Goal: Task Accomplishment & Management: Complete application form

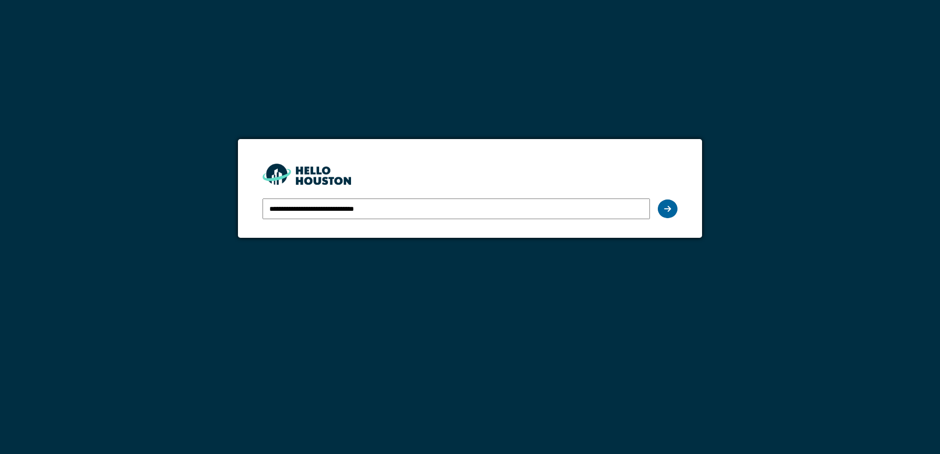
click at [665, 209] on icon at bounding box center [667, 209] width 7 height 8
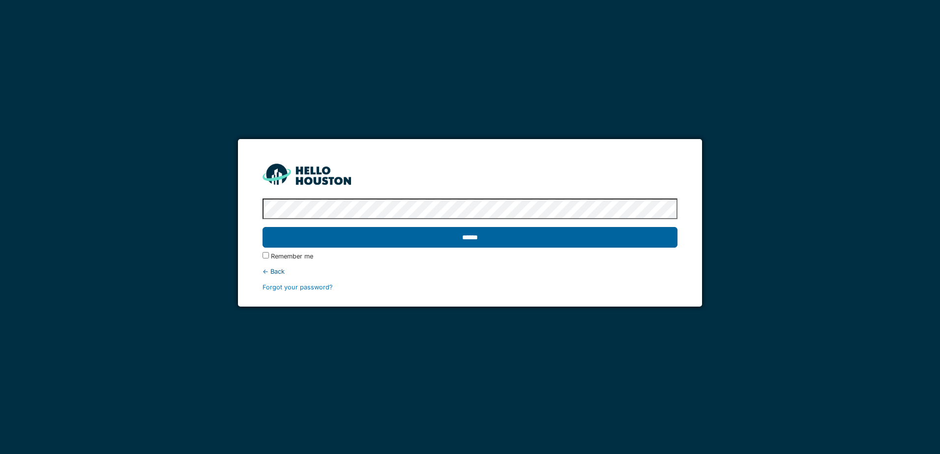
click at [477, 234] on input "******" at bounding box center [469, 237] width 414 height 21
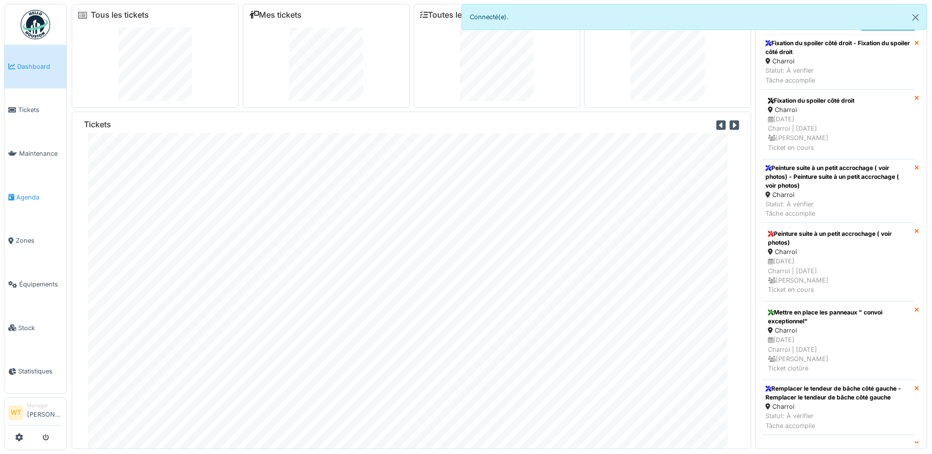
click at [30, 194] on span "Agenda" at bounding box center [39, 197] width 46 height 9
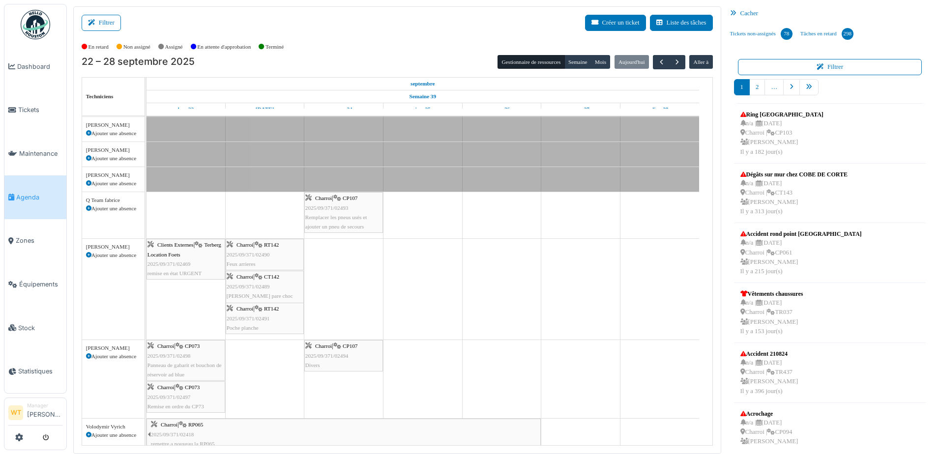
scroll to position [197, 0]
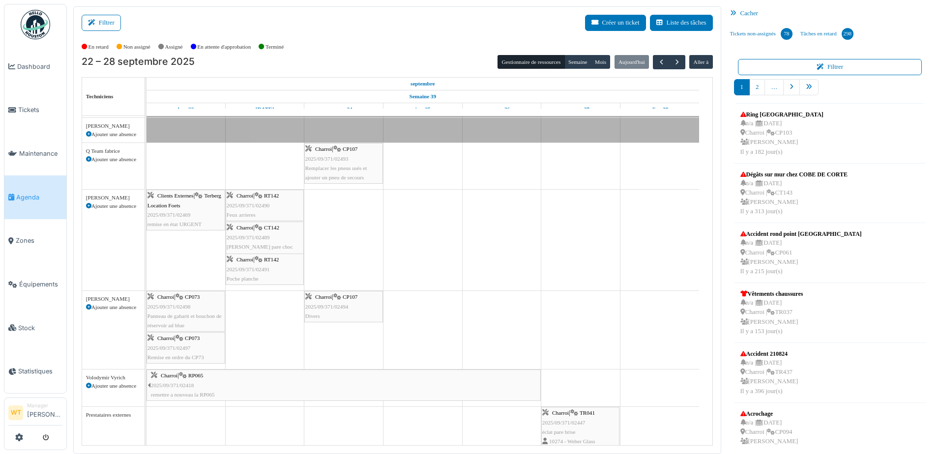
click at [340, 316] on div "Charroi | CP107 2025/09/371/02494 Divers" at bounding box center [343, 306] width 77 height 29
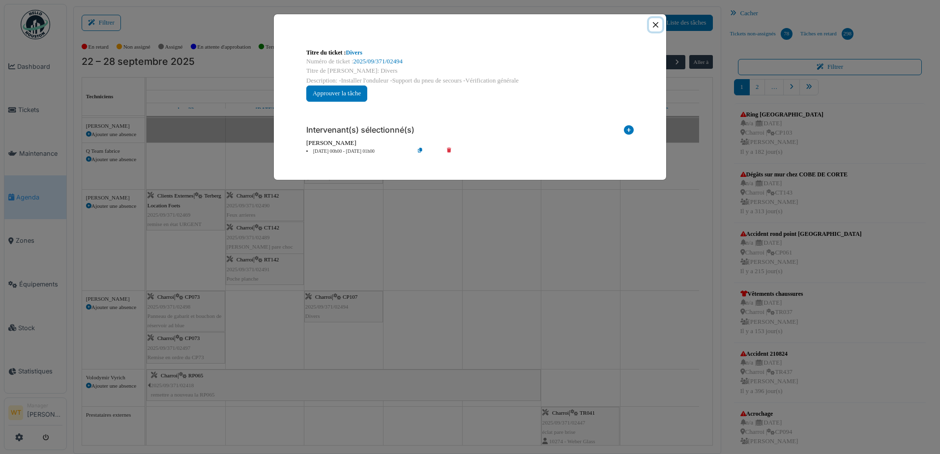
click at [657, 23] on button "Close" at bounding box center [655, 24] width 13 height 13
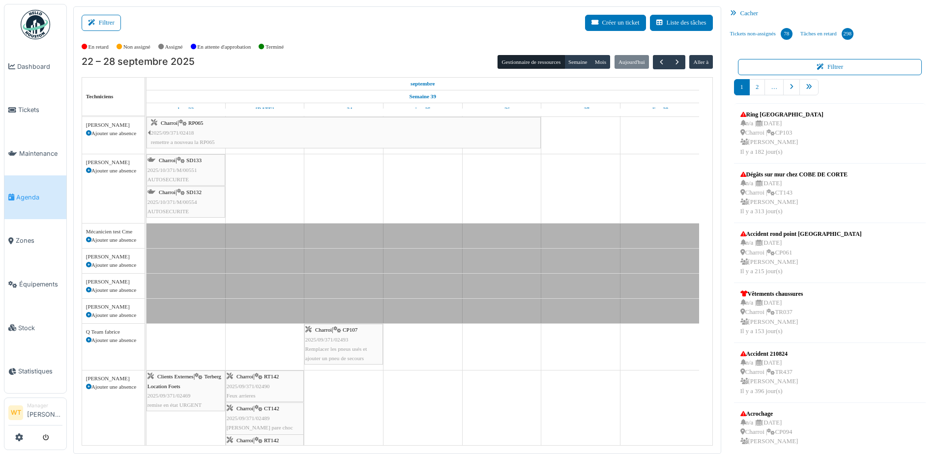
scroll to position [0, 0]
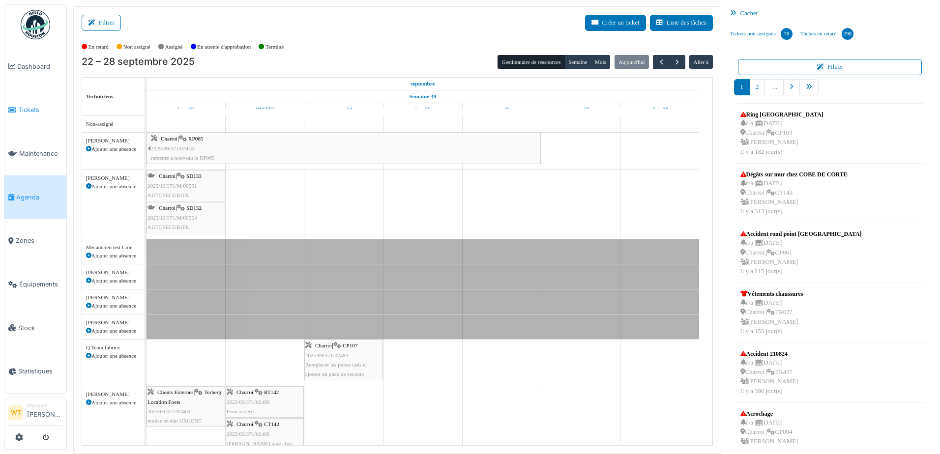
click at [15, 107] on icon at bounding box center [12, 110] width 8 height 7
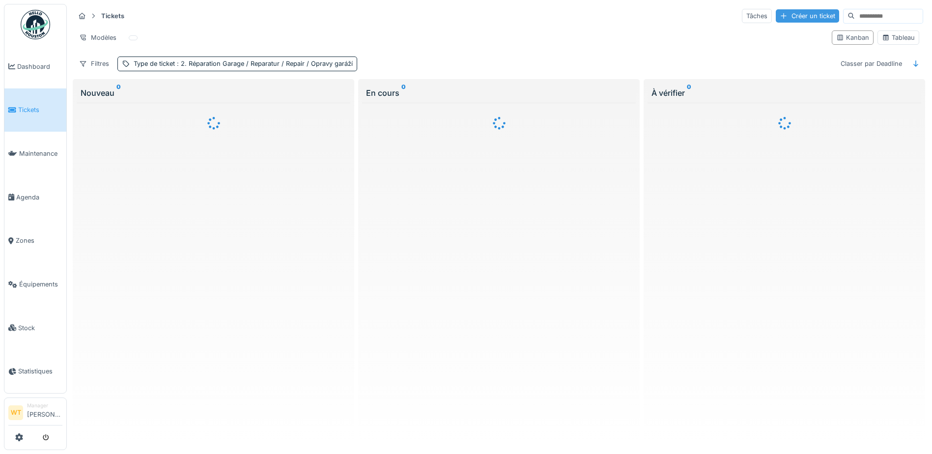
click at [784, 19] on div "Créer un ticket" at bounding box center [807, 15] width 63 height 13
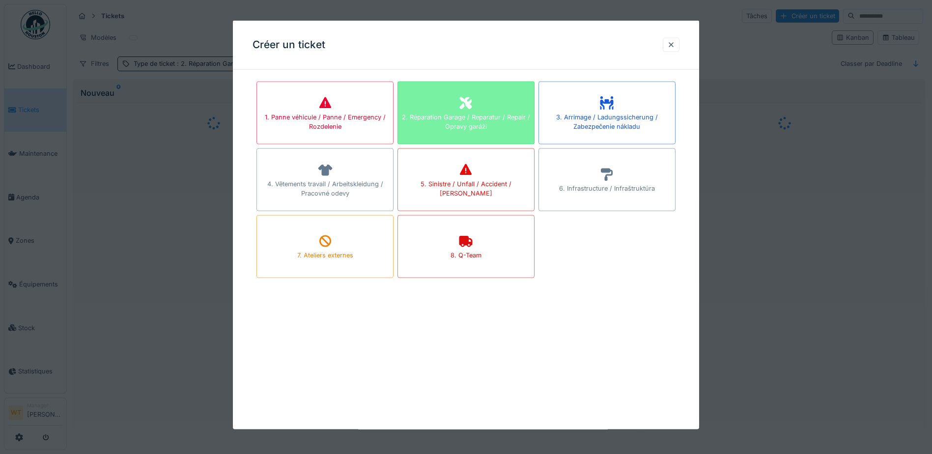
click at [440, 124] on div "2. Réparation Garage / Reparatur / Repair / Opravy garáží" at bounding box center [466, 121] width 136 height 19
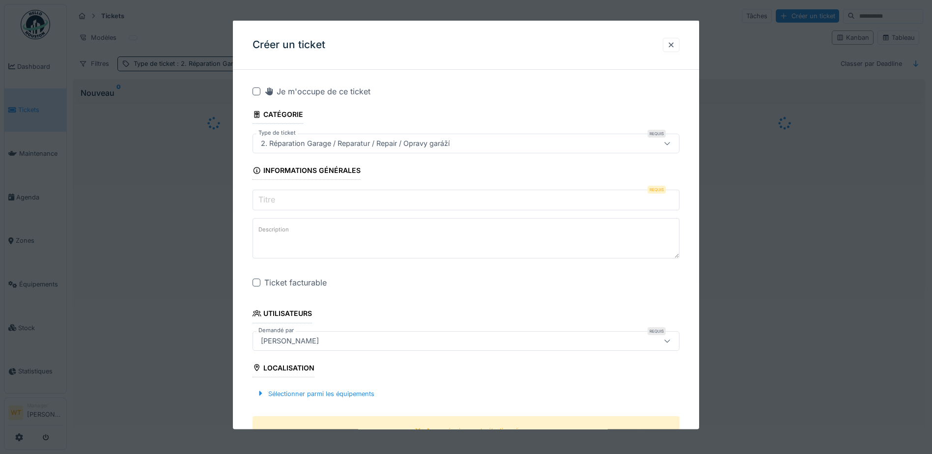
click at [338, 202] on input "Titre" at bounding box center [466, 200] width 427 height 21
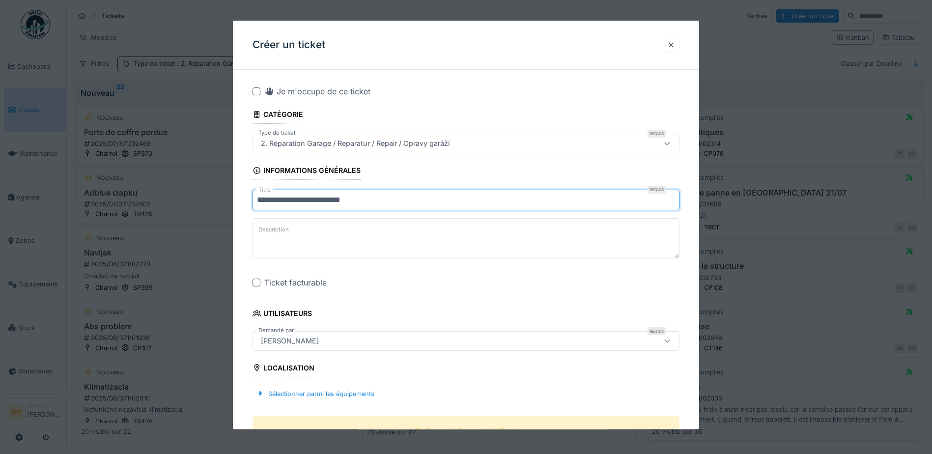
type input "**********"
click at [259, 284] on div at bounding box center [257, 283] width 8 height 8
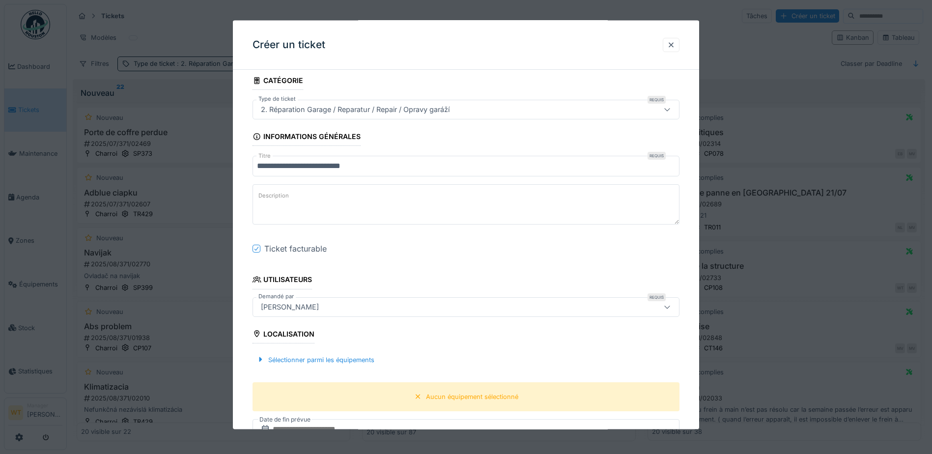
scroll to position [49, 0]
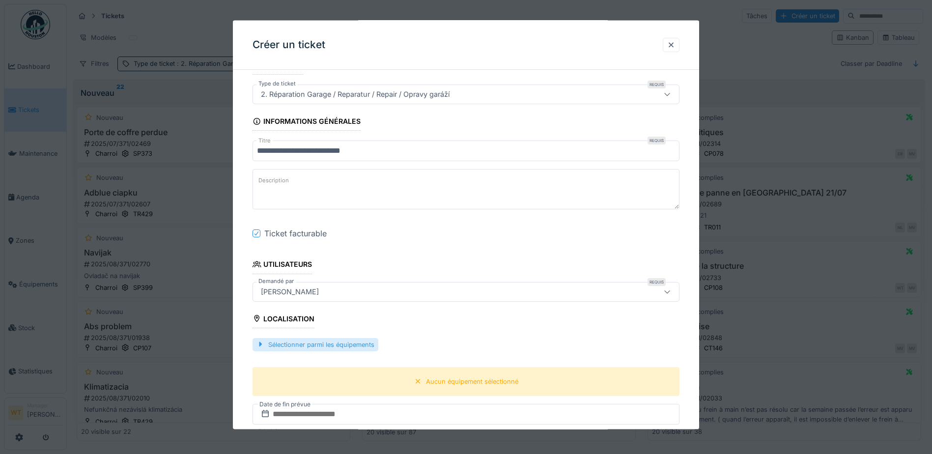
drag, startPoint x: 349, startPoint y: 346, endPoint x: 377, endPoint y: 345, distance: 28.0
click at [348, 346] on div "Sélectionner parmi les équipements" at bounding box center [316, 344] width 126 height 13
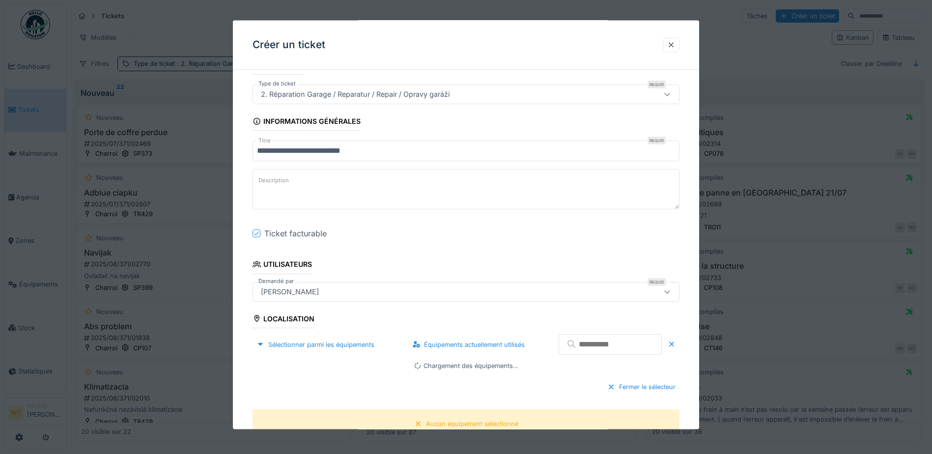
click at [586, 347] on input "text" at bounding box center [610, 344] width 103 height 21
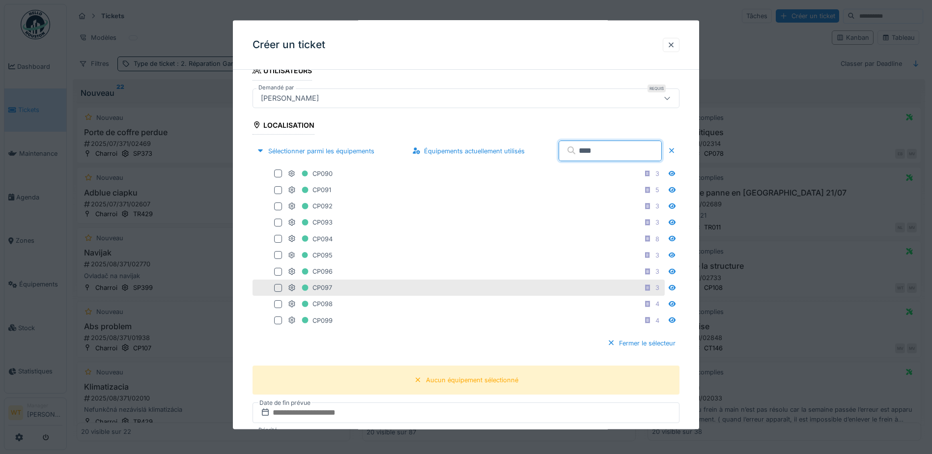
scroll to position [246, 0]
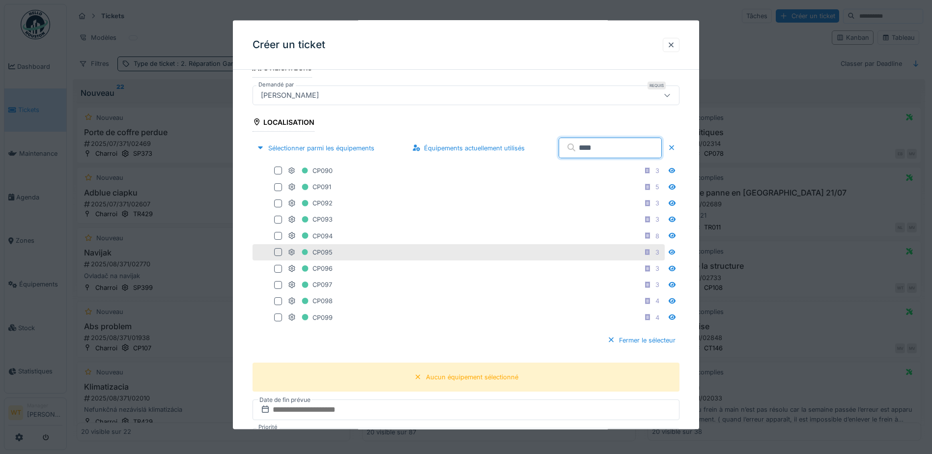
type input "****"
click at [338, 250] on div "CP095 3" at bounding box center [475, 252] width 375 height 12
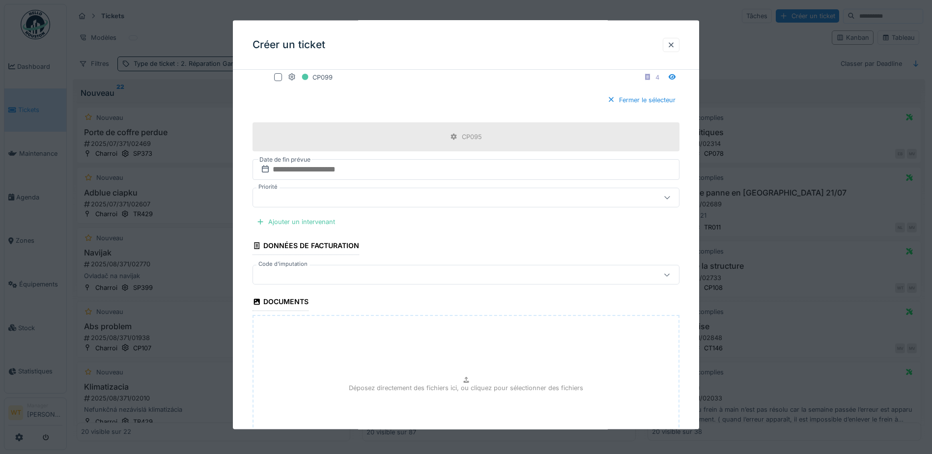
scroll to position [492, 0]
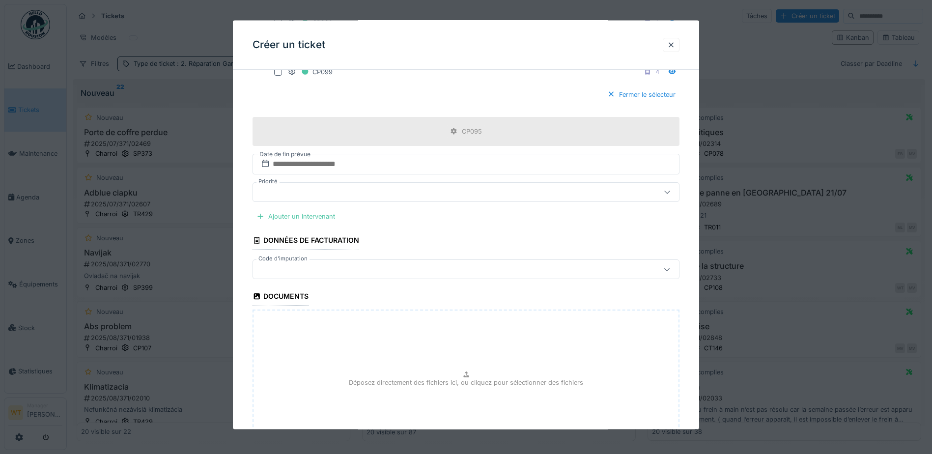
click at [327, 269] on div at bounding box center [441, 269] width 368 height 11
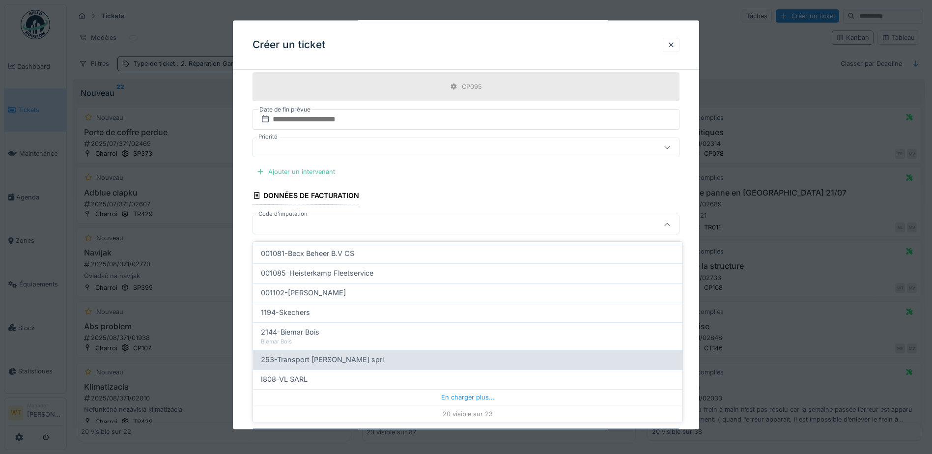
scroll to position [6, 0]
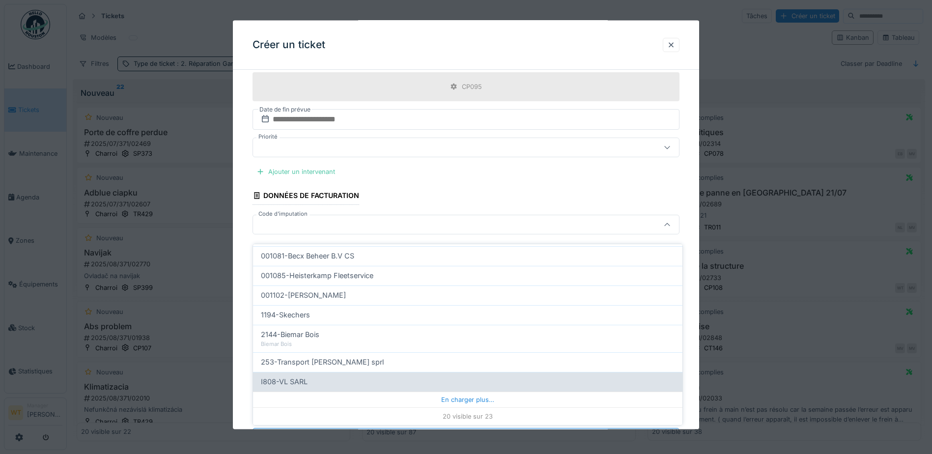
click at [339, 377] on div "I808-VL SARL" at bounding box center [468, 382] width 414 height 11
type input "***"
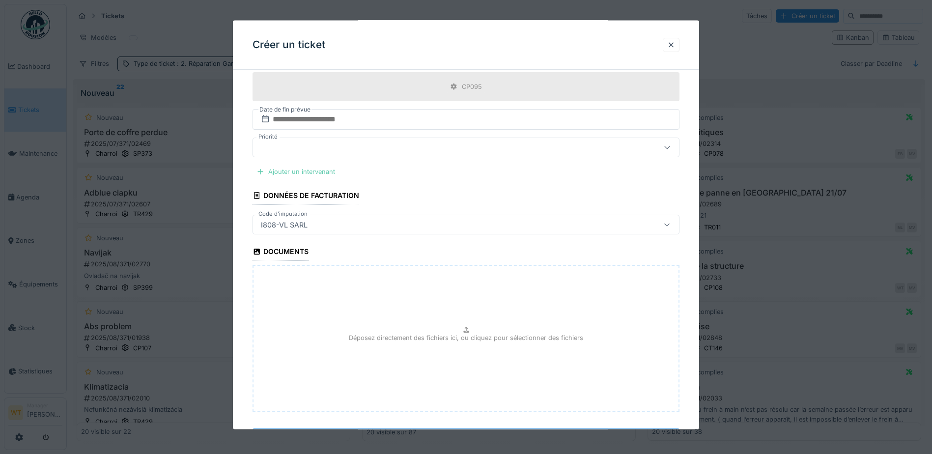
click at [322, 167] on div "Ajouter un intervenant" at bounding box center [296, 171] width 87 height 13
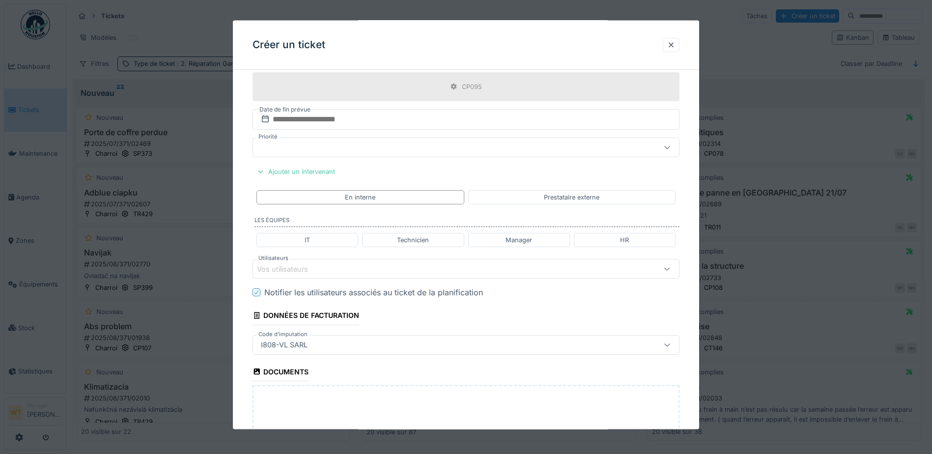
click at [383, 271] on div "Vos utilisateurs" at bounding box center [441, 268] width 368 height 11
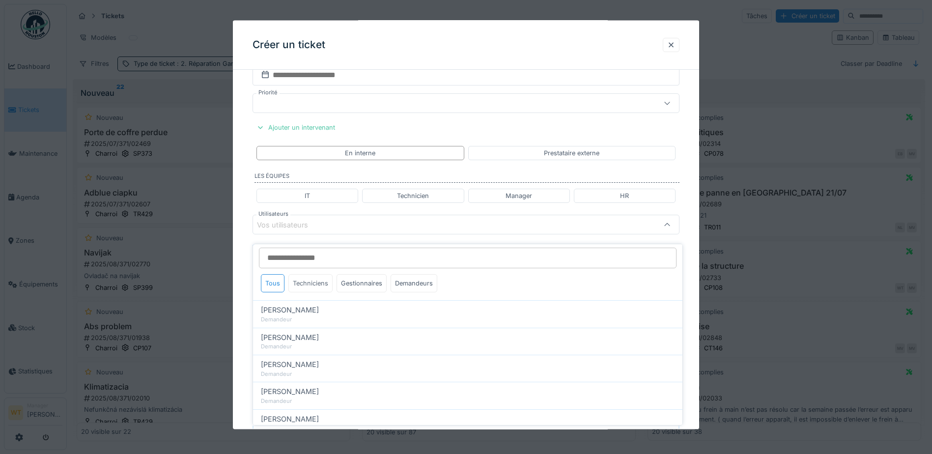
scroll to position [0, 0]
click at [313, 279] on div "Techniciens" at bounding box center [311, 286] width 44 height 18
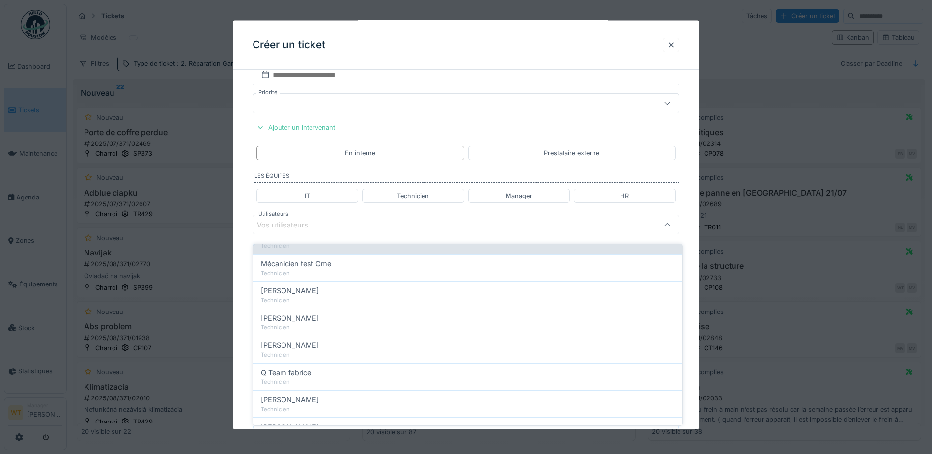
scroll to position [49, 0]
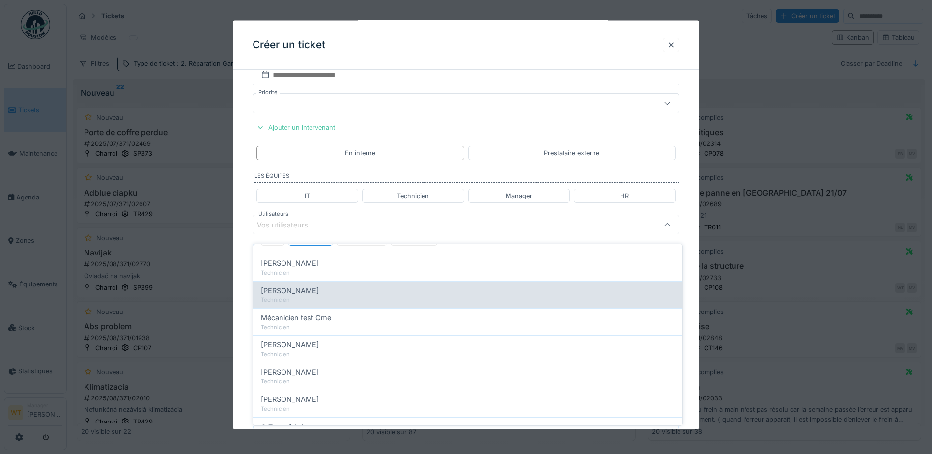
click at [319, 289] on div "Jan Maro" at bounding box center [468, 291] width 414 height 11
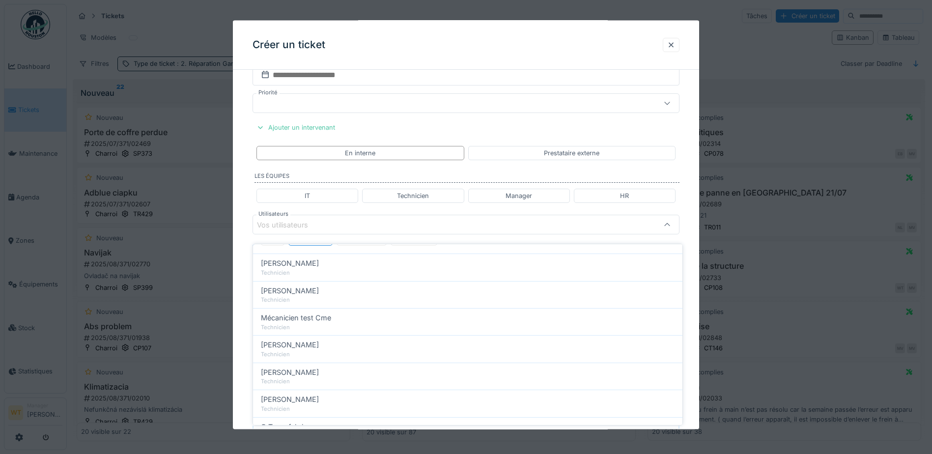
type input "****"
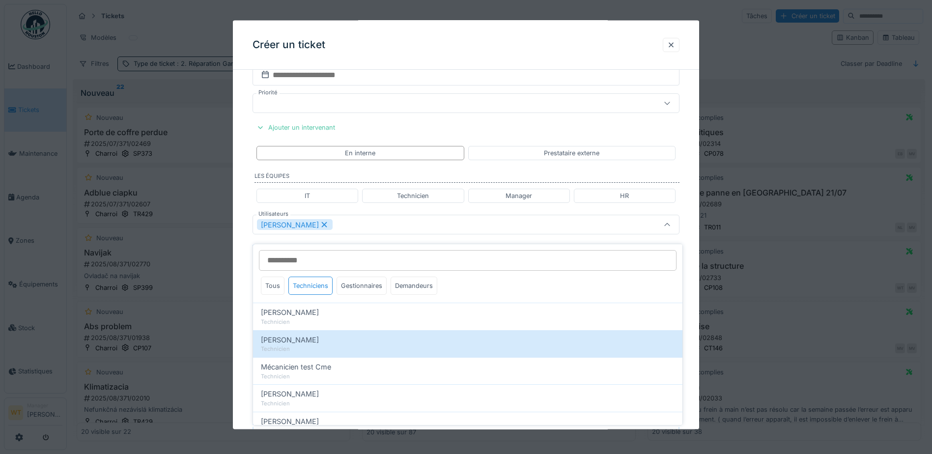
click at [343, 228] on div "Jan Maro" at bounding box center [441, 224] width 368 height 11
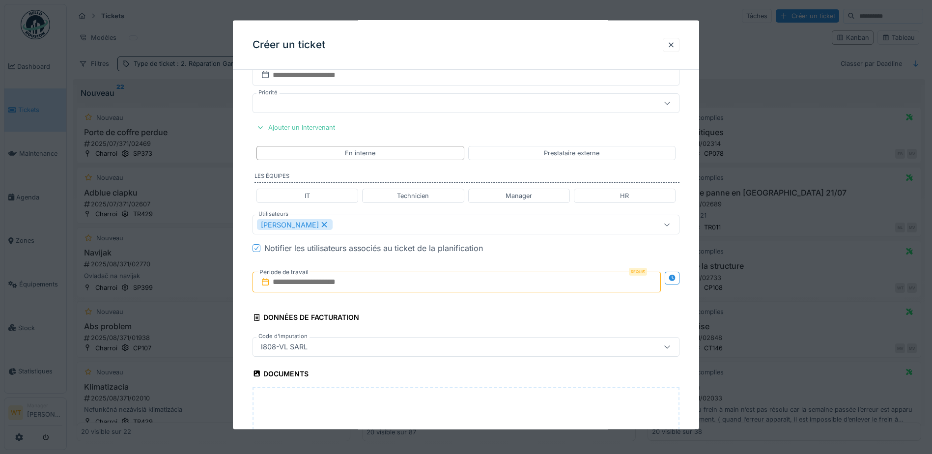
click at [332, 280] on input "text" at bounding box center [457, 282] width 408 height 21
click at [411, 396] on div "22" at bounding box center [410, 394] width 13 height 14
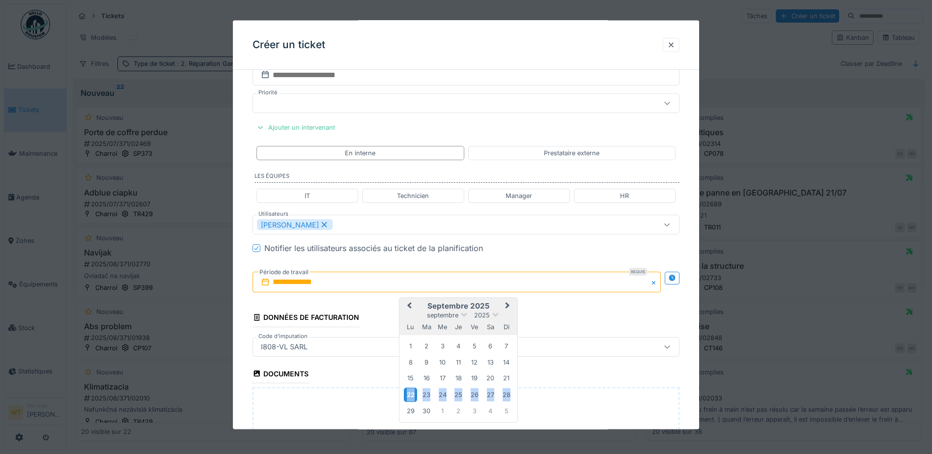
click at [411, 396] on div "22" at bounding box center [410, 394] width 13 height 14
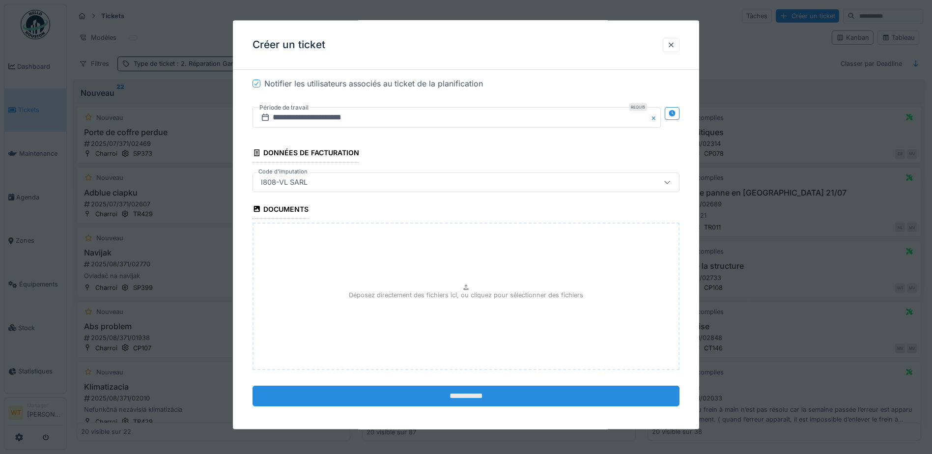
scroll to position [750, 0]
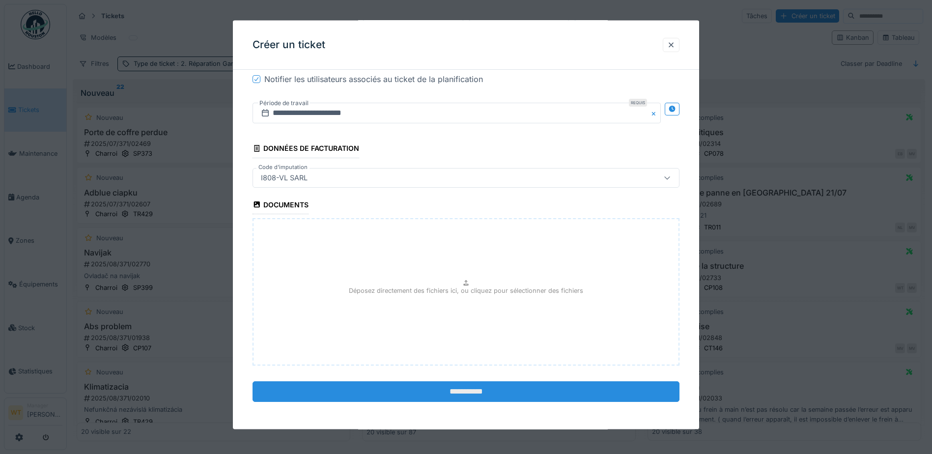
click at [357, 396] on input "**********" at bounding box center [466, 391] width 427 height 21
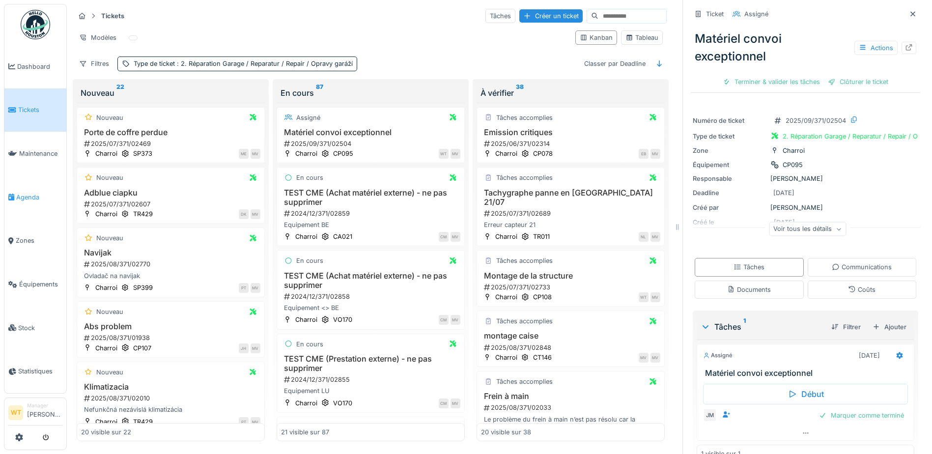
click at [29, 193] on span "Agenda" at bounding box center [39, 197] width 46 height 9
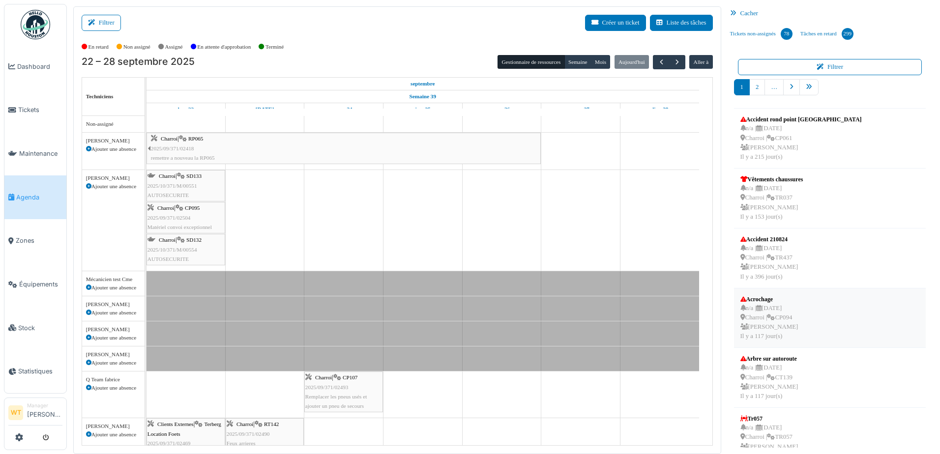
scroll to position [246, 0]
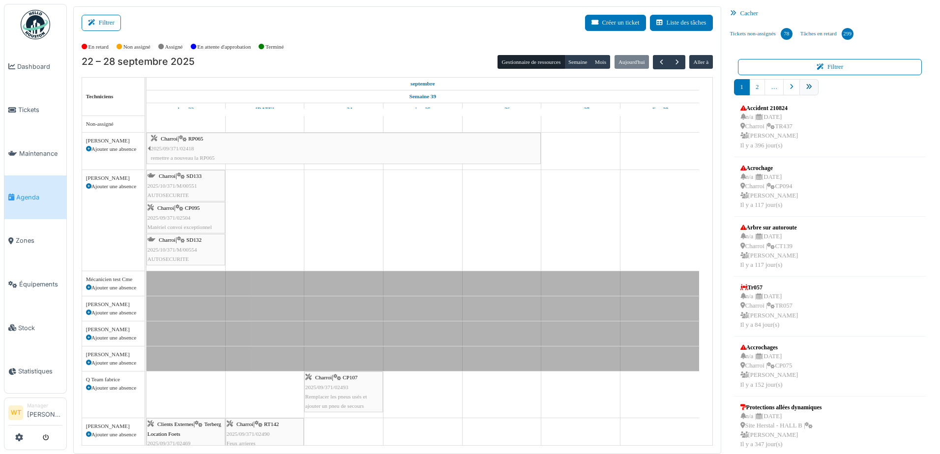
click at [808, 90] on link "pager" at bounding box center [808, 87] width 19 height 16
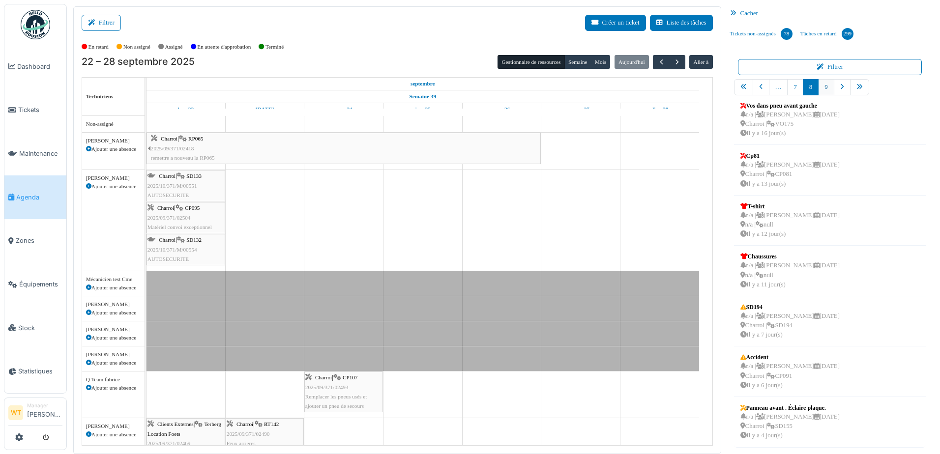
click at [819, 90] on link "9" at bounding box center [826, 87] width 16 height 16
click at [38, 280] on span "Équipements" at bounding box center [40, 284] width 43 height 9
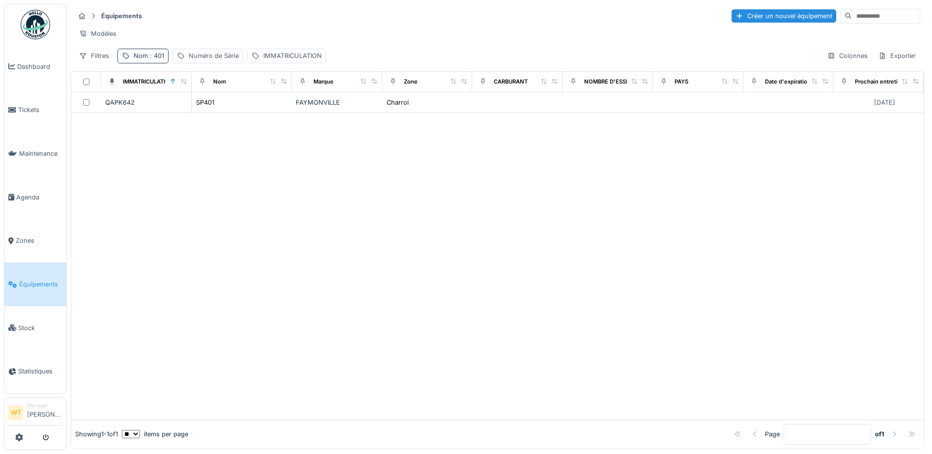
click at [151, 59] on span ": 401" at bounding box center [156, 55] width 16 height 7
drag, startPoint x: 219, startPoint y: 109, endPoint x: 210, endPoint y: 110, distance: 9.0
click at [216, 109] on input "***" at bounding box center [171, 110] width 98 height 21
click at [212, 110] on icon at bounding box center [208, 110] width 8 height 6
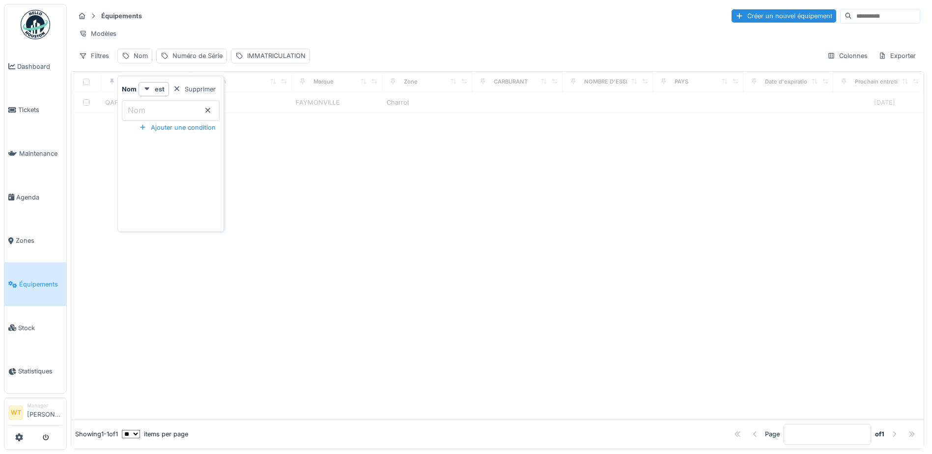
click at [186, 114] on input "Nom" at bounding box center [171, 110] width 98 height 21
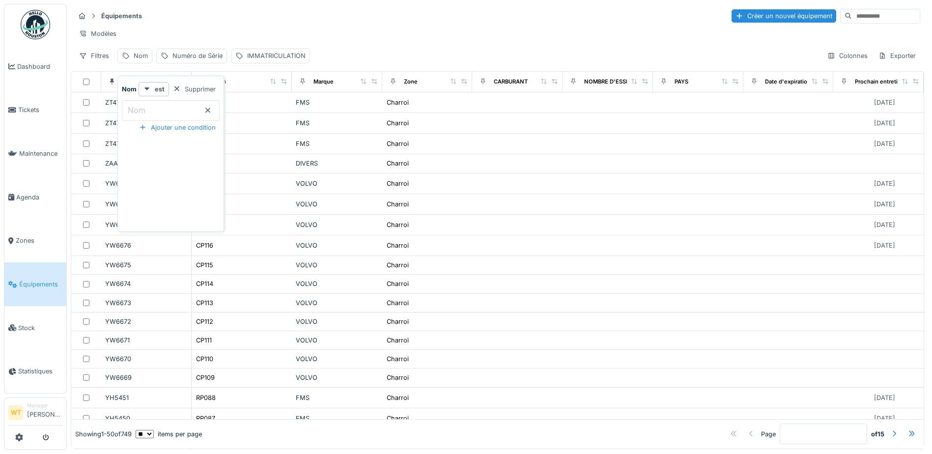
click at [27, 283] on link "Équipements" at bounding box center [35, 284] width 62 height 44
click at [34, 280] on span "Équipements" at bounding box center [40, 284] width 43 height 9
click at [32, 280] on span "Équipements" at bounding box center [40, 284] width 43 height 9
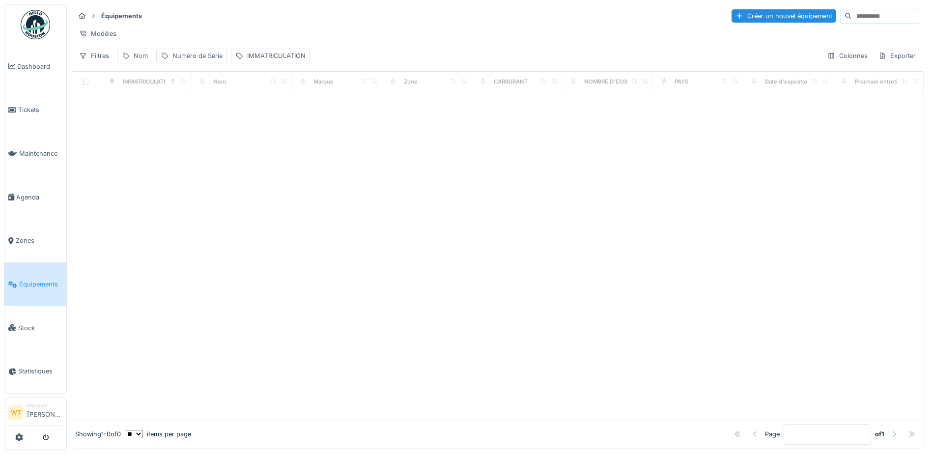
click at [136, 60] on div "Nom" at bounding box center [141, 55] width 14 height 9
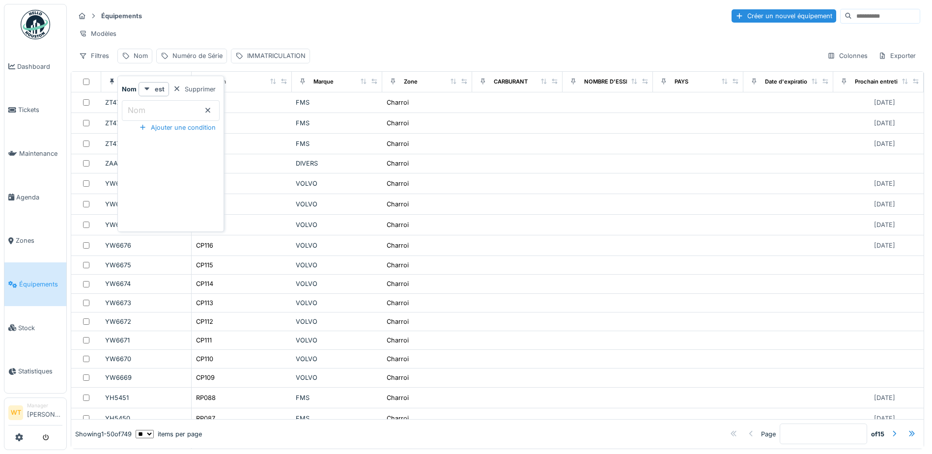
click at [172, 108] on input "Nom" at bounding box center [171, 110] width 98 height 21
type input "***"
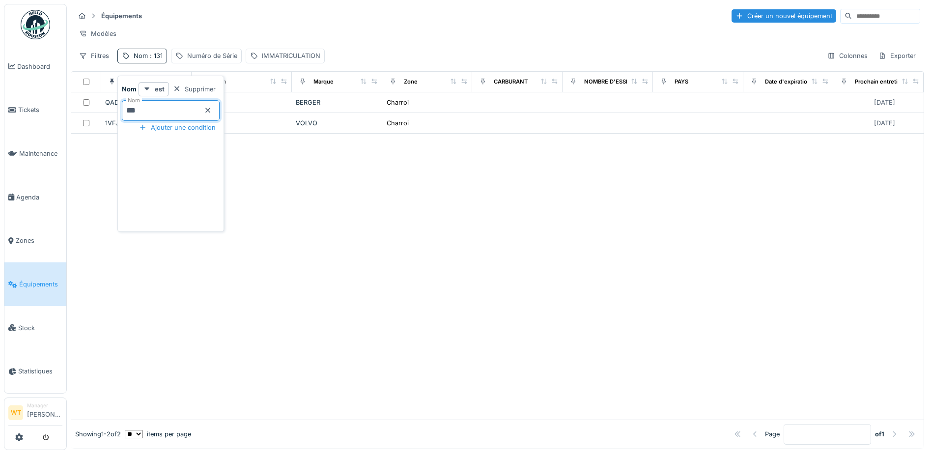
click at [233, 27] on div "Modèles" at bounding box center [498, 34] width 846 height 14
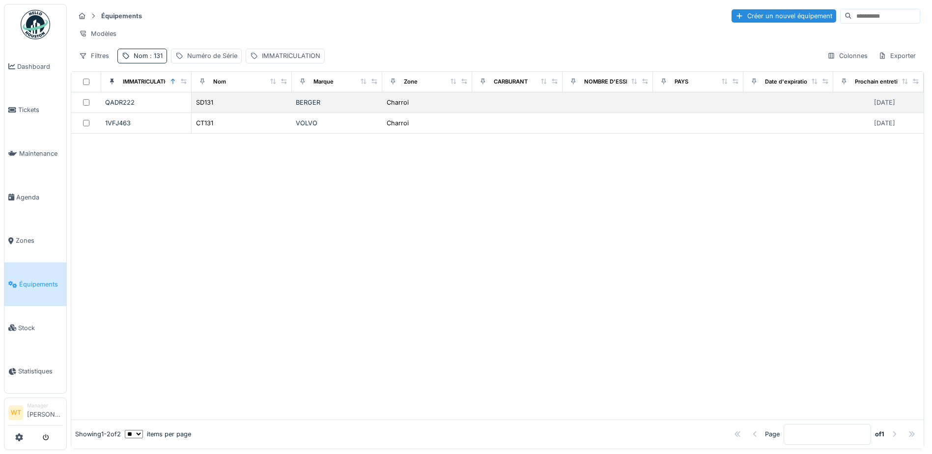
click at [224, 108] on div "SD131" at bounding box center [242, 102] width 92 height 10
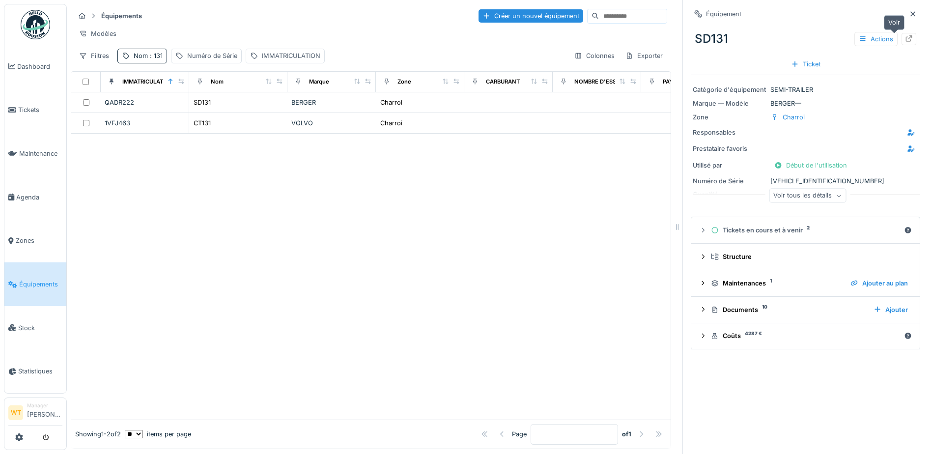
click at [905, 35] on div at bounding box center [909, 38] width 8 height 9
click at [155, 59] on span ": 131" at bounding box center [155, 55] width 15 height 7
click at [155, 106] on input "***" at bounding box center [171, 110] width 98 height 21
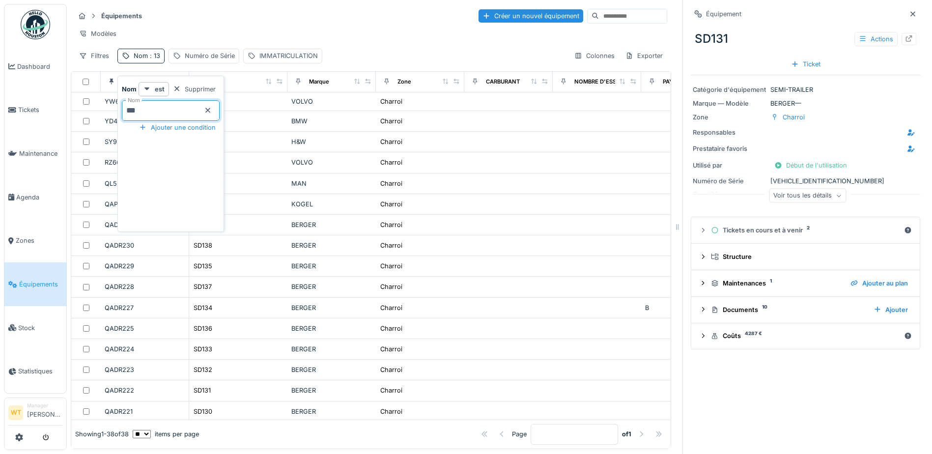
type input "***"
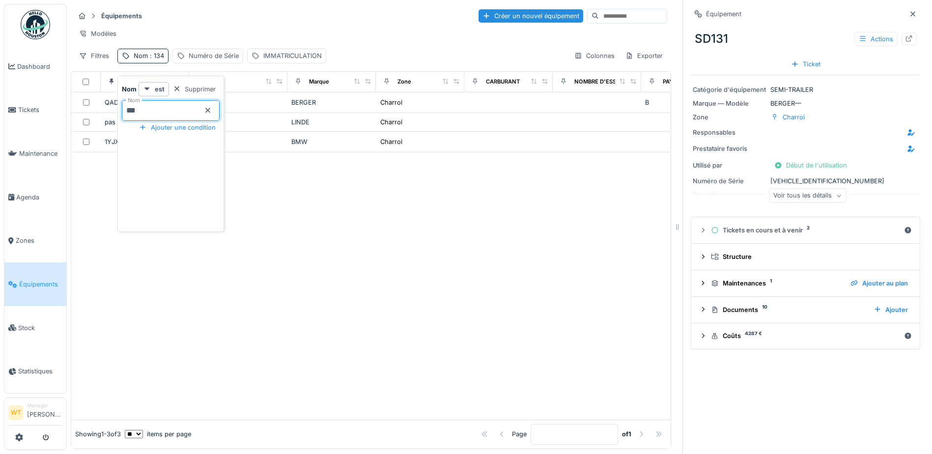
click at [341, 40] on div "Modèles" at bounding box center [371, 34] width 593 height 14
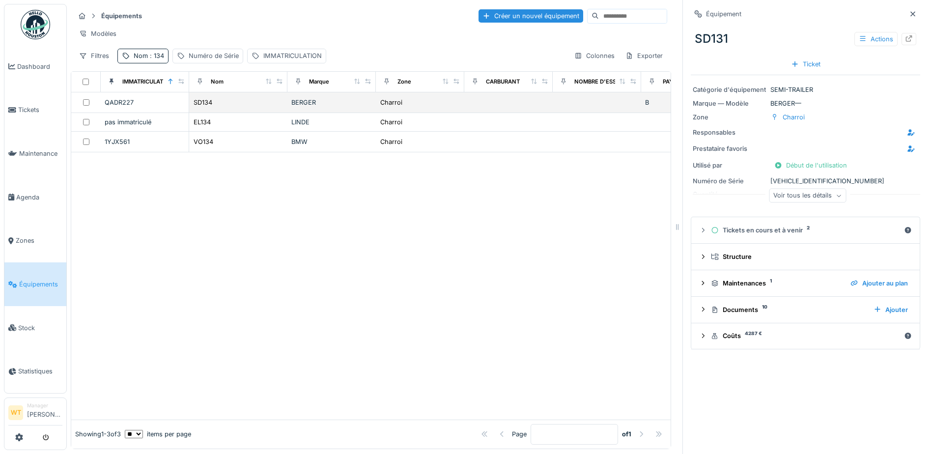
click at [260, 108] on div "SD134" at bounding box center [238, 102] width 90 height 10
click at [902, 33] on div at bounding box center [909, 39] width 15 height 12
click at [157, 67] on div "Équipements Créer un nouvel équipement Modèles Filtres Nom : 134 Numéro de Séri…" at bounding box center [371, 35] width 601 height 63
click at [157, 59] on span ": 134" at bounding box center [156, 55] width 16 height 7
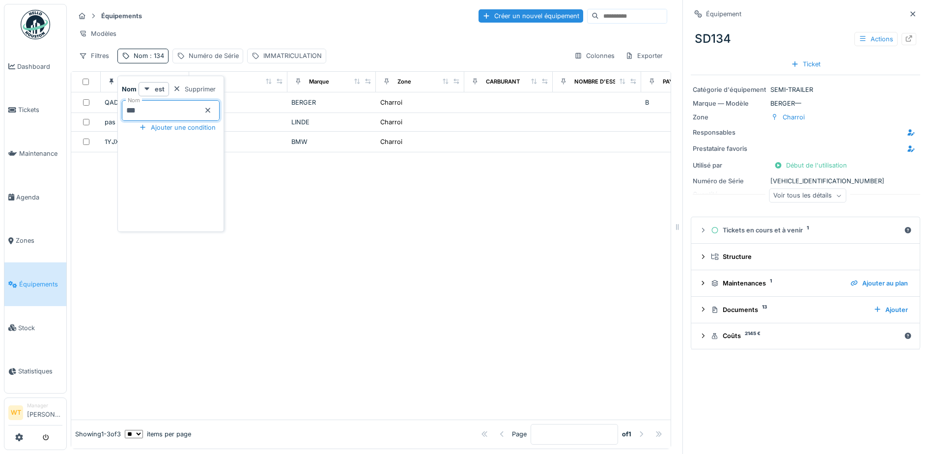
click at [173, 112] on input "***" at bounding box center [171, 110] width 98 height 21
type input "***"
click at [237, 37] on div "Modèles" at bounding box center [371, 34] width 593 height 14
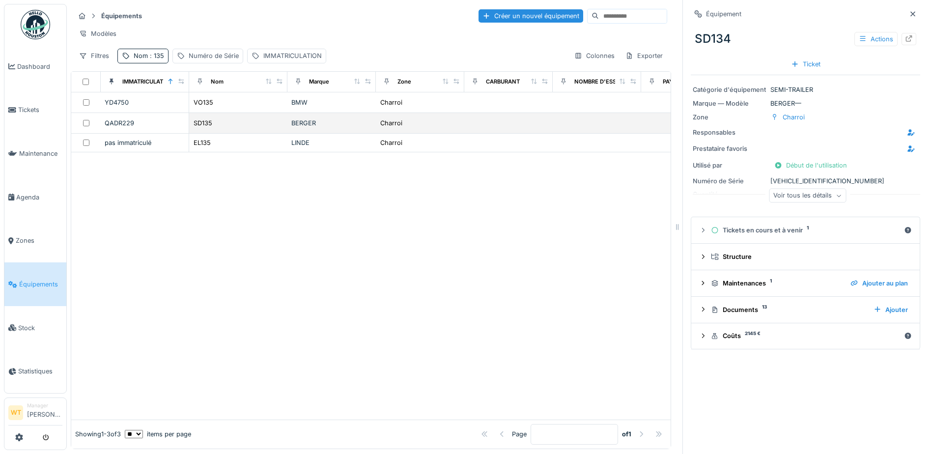
click at [233, 128] on div "SD135" at bounding box center [238, 123] width 90 height 10
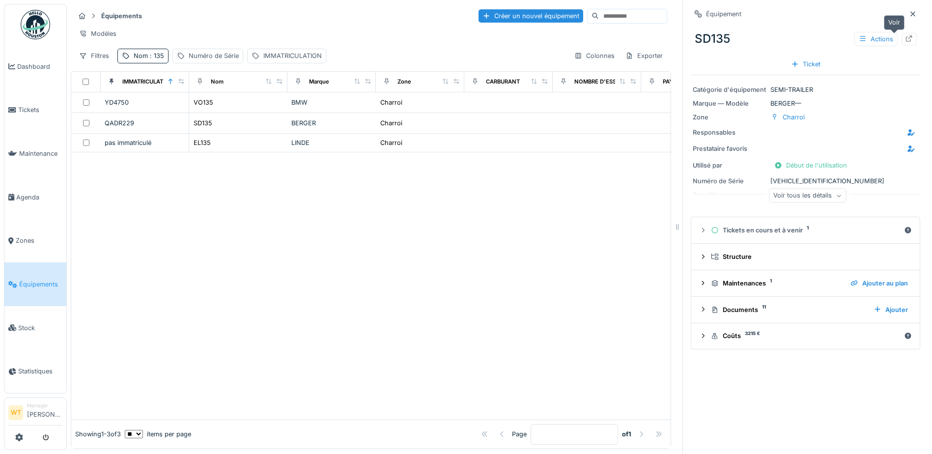
click at [905, 35] on div at bounding box center [909, 38] width 8 height 9
click at [157, 63] on div "Nom : 135" at bounding box center [142, 56] width 51 height 14
drag, startPoint x: 227, startPoint y: 111, endPoint x: 201, endPoint y: 110, distance: 25.6
click at [212, 111] on icon at bounding box center [208, 110] width 8 height 6
click at [200, 110] on input "Nom" at bounding box center [171, 110] width 98 height 21
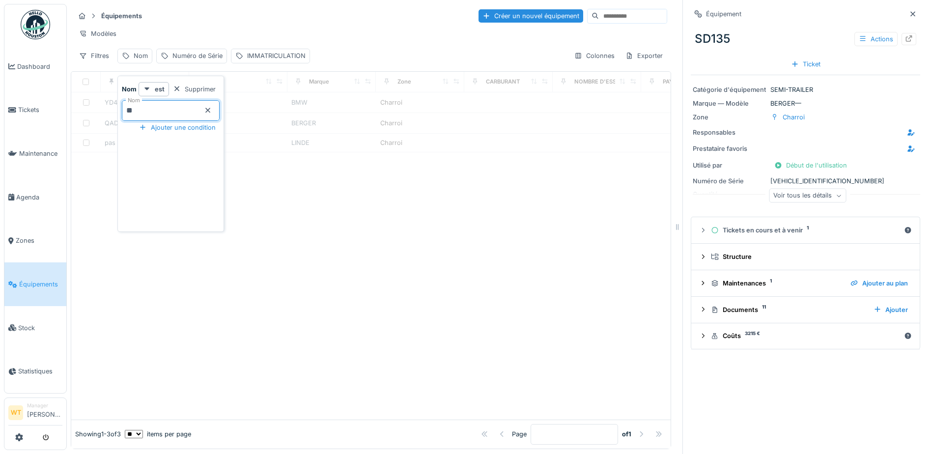
type input "**"
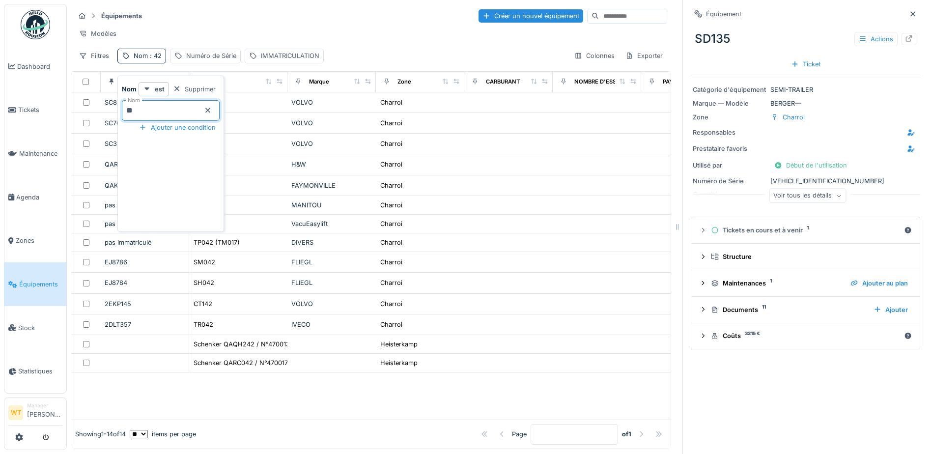
click at [273, 21] on div "Équipements Créer un nouvel équipement" at bounding box center [371, 16] width 593 height 16
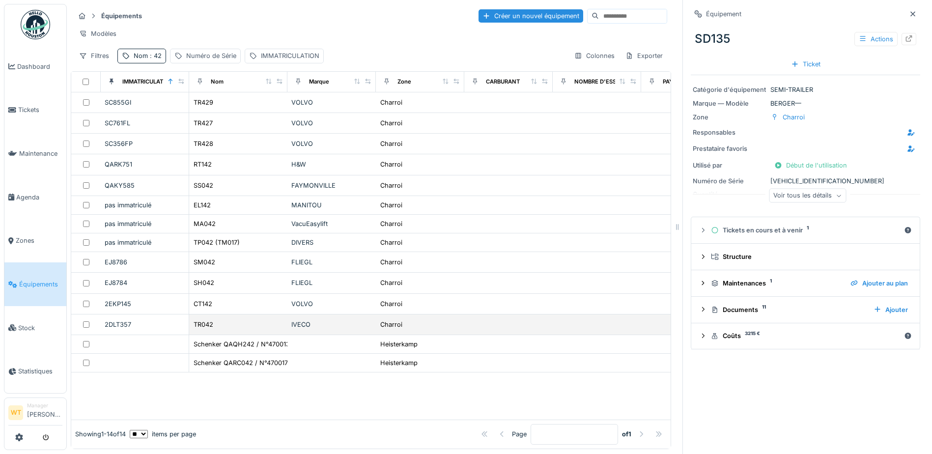
click at [237, 327] on div "TR042" at bounding box center [238, 325] width 90 height 10
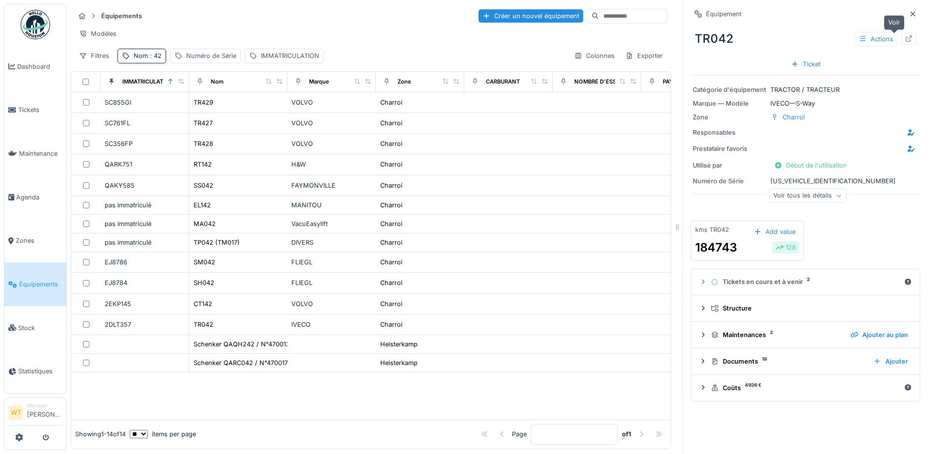
click at [905, 40] on icon at bounding box center [909, 38] width 8 height 6
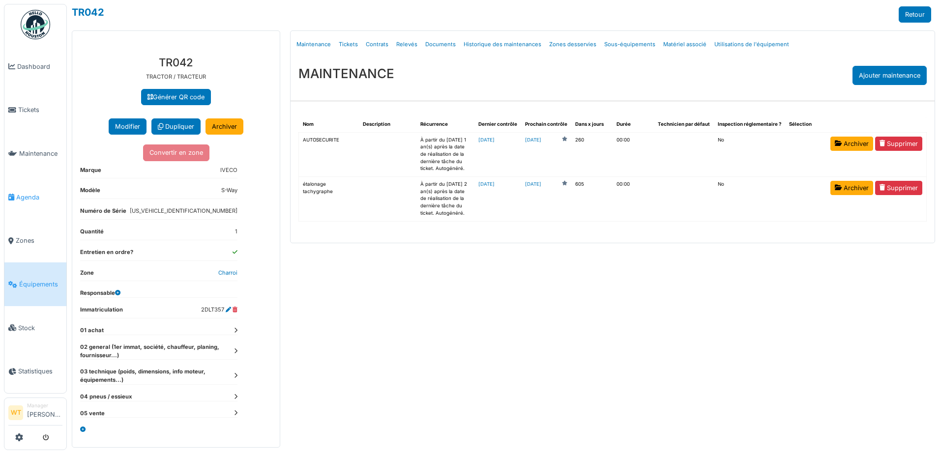
click at [30, 196] on span "Agenda" at bounding box center [39, 197] width 46 height 9
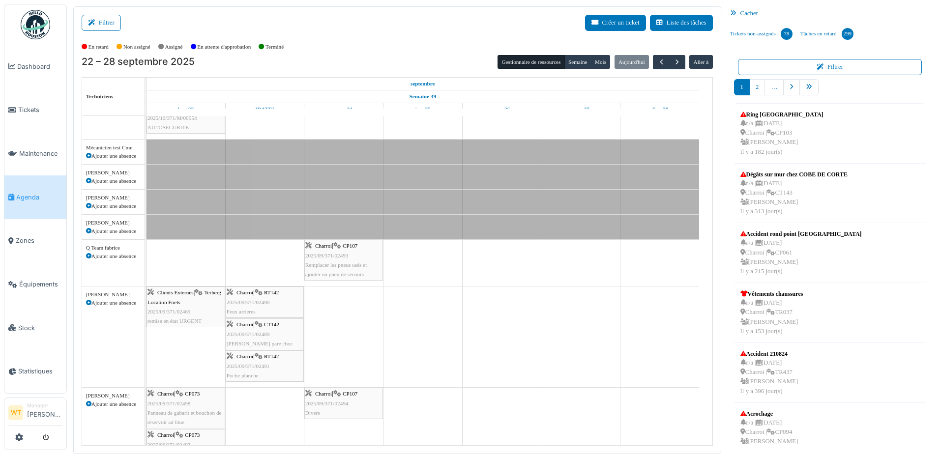
scroll to position [197, 0]
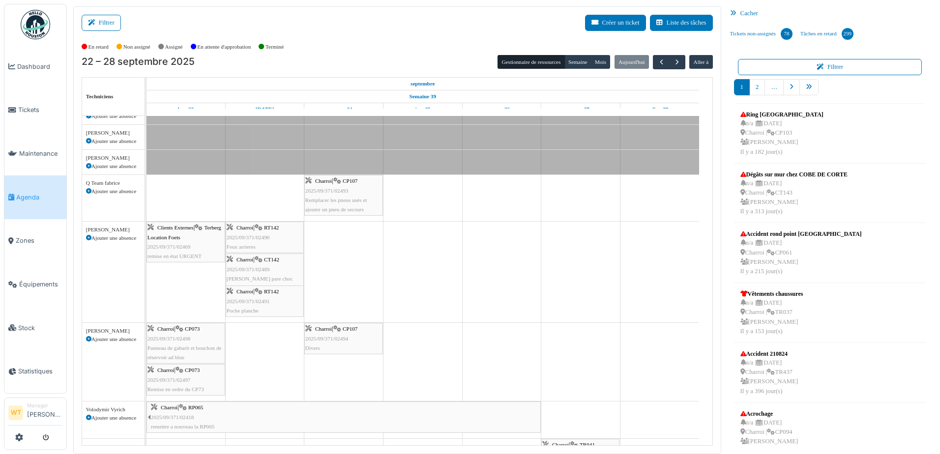
click at [191, 344] on div "Charroi | CP073 2025/09/371/02498 Panneau de gabarit et bouchon de réservoir ad…" at bounding box center [185, 343] width 77 height 38
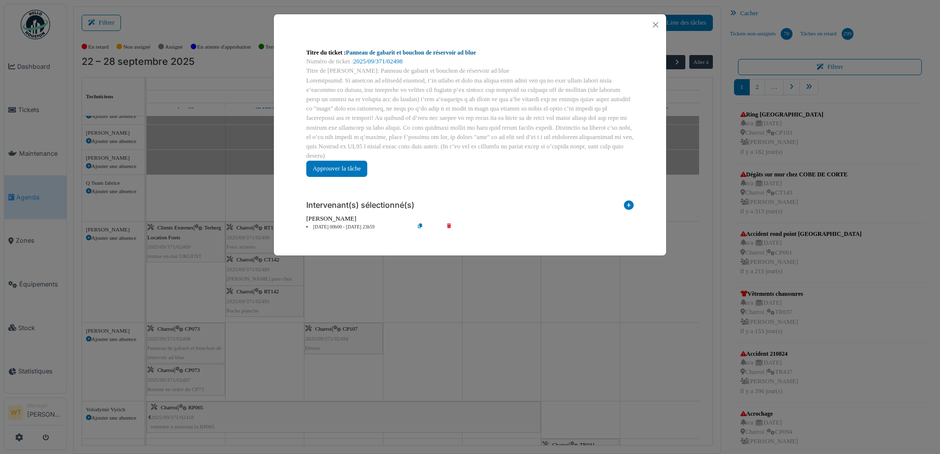
click at [396, 51] on link "Panneau de gabarit et bouchon de réservoir ad blue" at bounding box center [411, 52] width 130 height 7
click at [644, 31] on div at bounding box center [470, 24] width 392 height 21
click at [652, 25] on button "Close" at bounding box center [655, 24] width 13 height 13
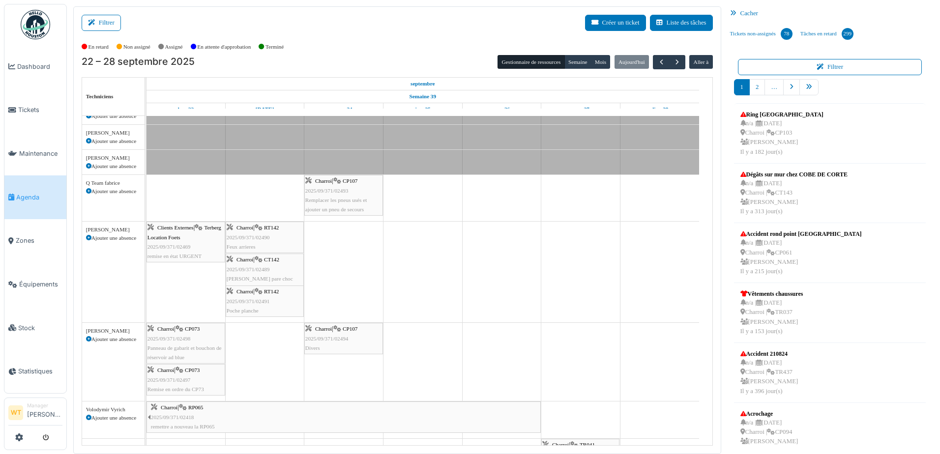
click at [175, 378] on span "2025/09/371/02497" at bounding box center [168, 380] width 43 height 6
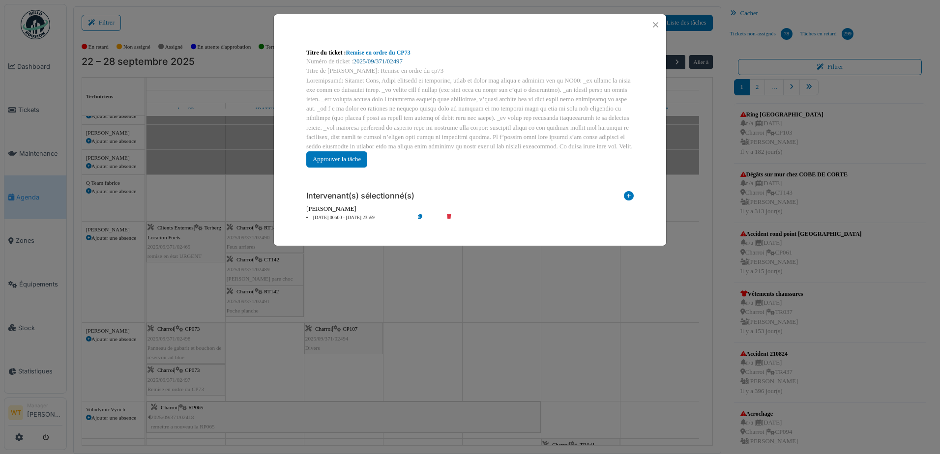
click at [374, 58] on link "2025/09/371/02497" at bounding box center [377, 61] width 49 height 7
click at [657, 24] on button "Close" at bounding box center [655, 24] width 13 height 13
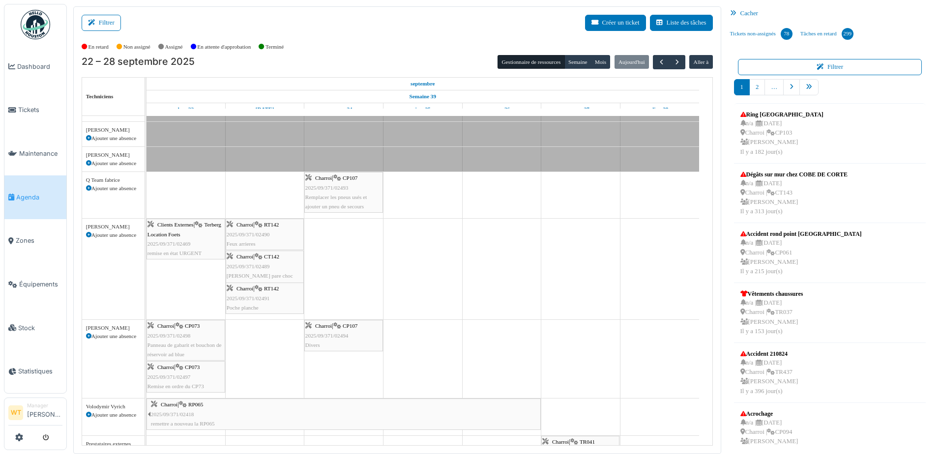
scroll to position [57, 0]
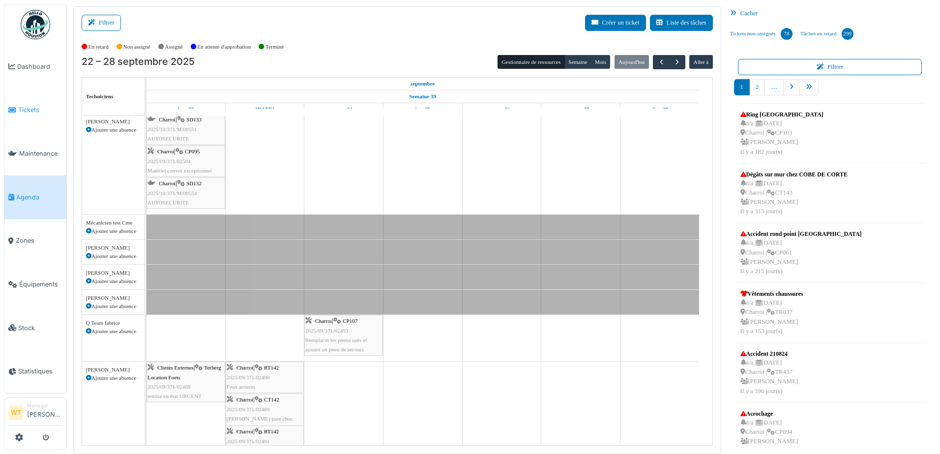
drag, startPoint x: 23, startPoint y: 112, endPoint x: 22, endPoint y: 107, distance: 5.0
click at [23, 112] on span "Tickets" at bounding box center [40, 109] width 44 height 9
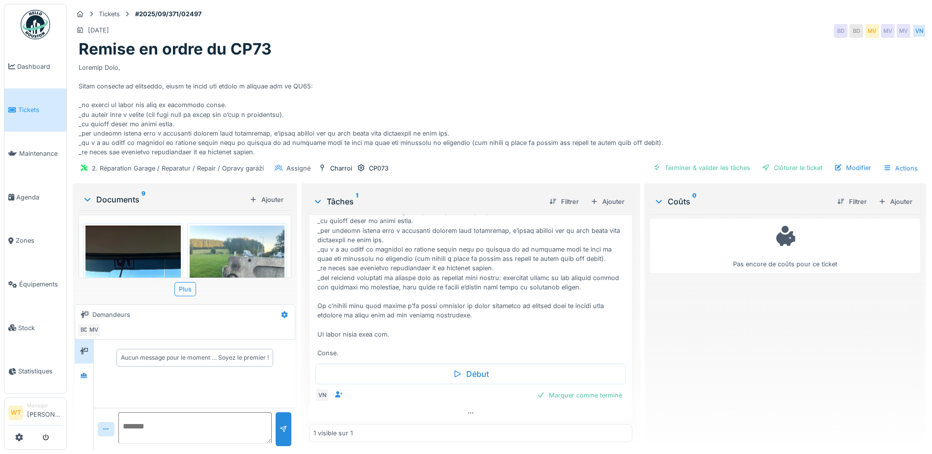
scroll to position [7, 0]
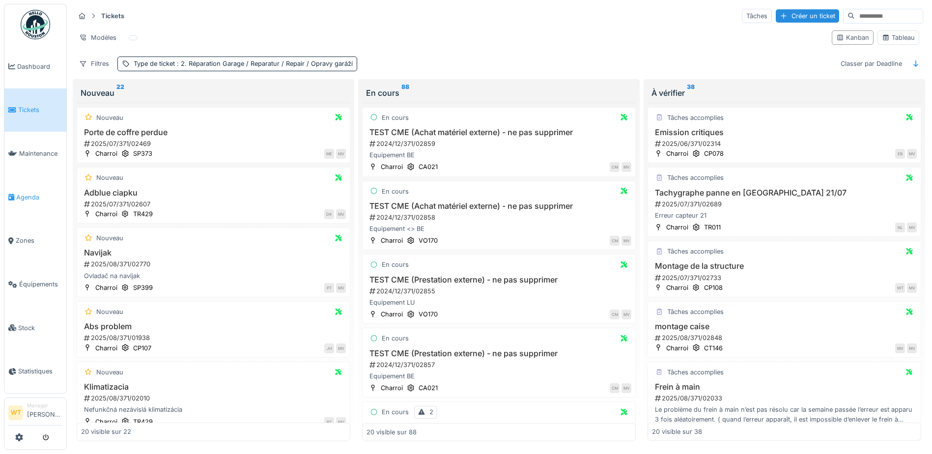
click at [34, 193] on span "Agenda" at bounding box center [39, 197] width 46 height 9
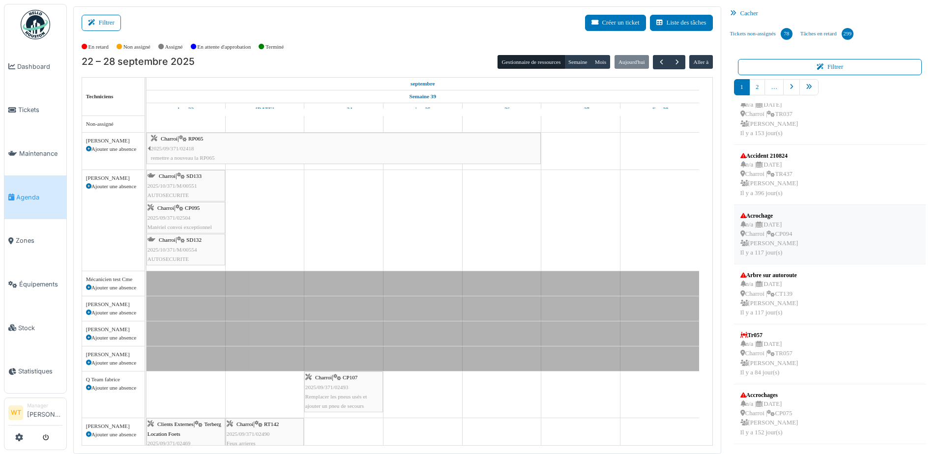
scroll to position [254, 0]
click at [806, 86] on icon "pager" at bounding box center [809, 87] width 6 height 6
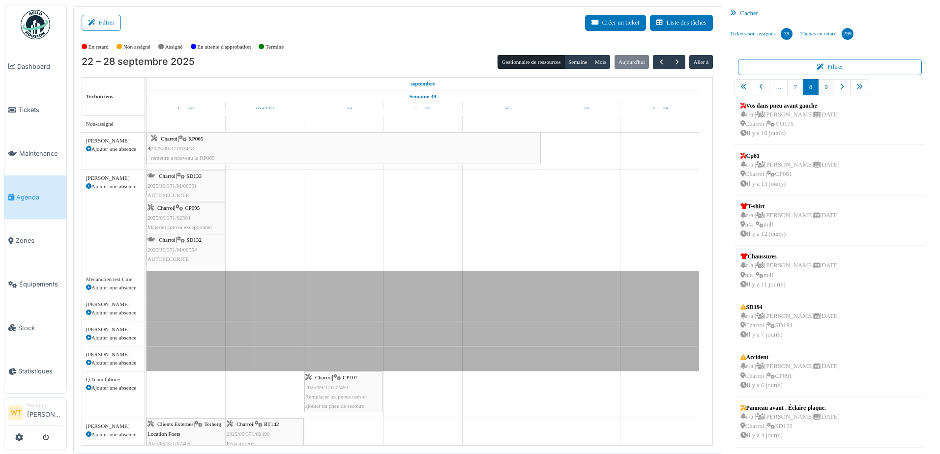
click at [827, 87] on link "9" at bounding box center [826, 87] width 16 height 16
click at [41, 273] on link "Équipements" at bounding box center [35, 284] width 62 height 44
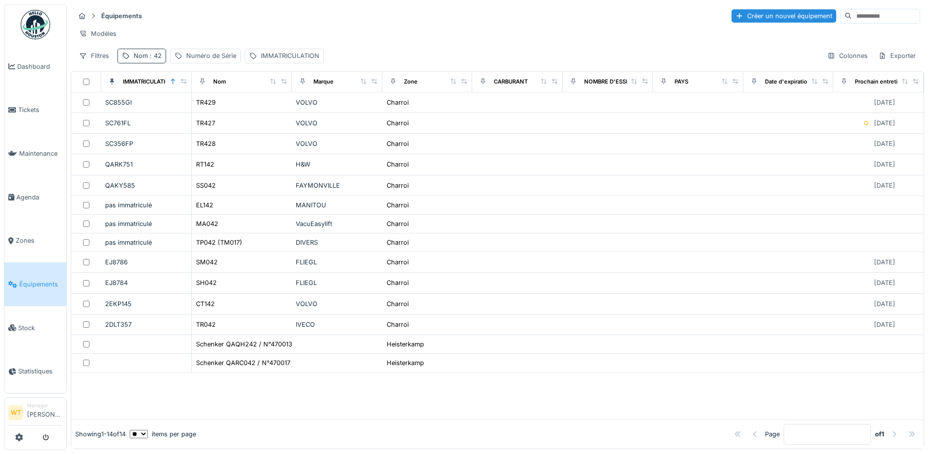
click at [135, 63] on div "Nom : 42" at bounding box center [141, 56] width 49 height 14
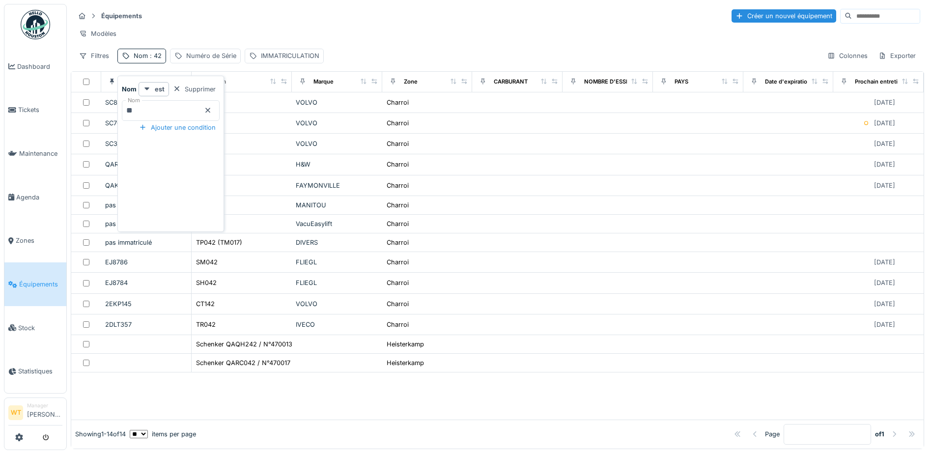
click at [212, 113] on icon at bounding box center [208, 110] width 8 height 6
click at [204, 109] on input "Nom" at bounding box center [171, 110] width 98 height 21
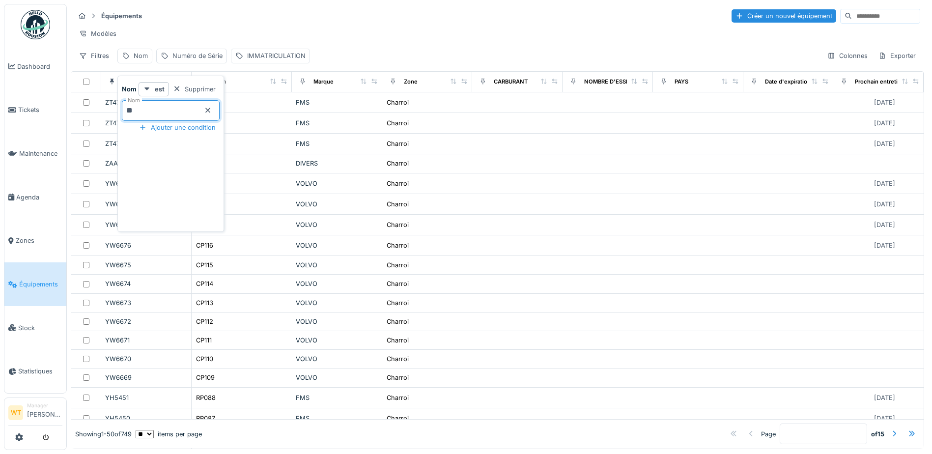
type input "**"
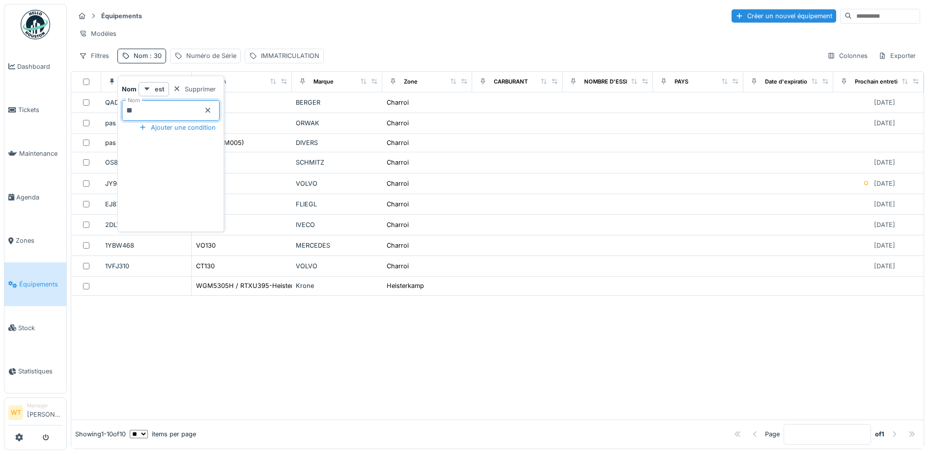
click at [242, 24] on div "Équipements Créer un nouvel équipement" at bounding box center [498, 16] width 846 height 16
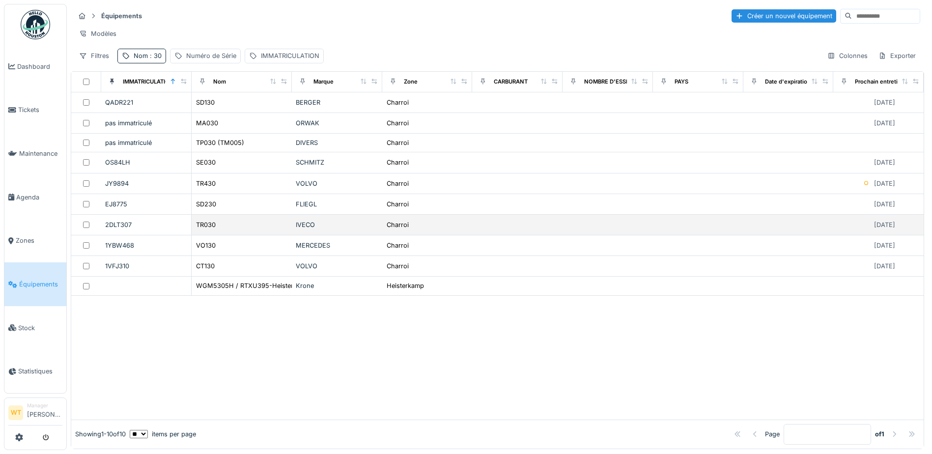
click at [232, 230] on div "TR030" at bounding box center [242, 225] width 92 height 10
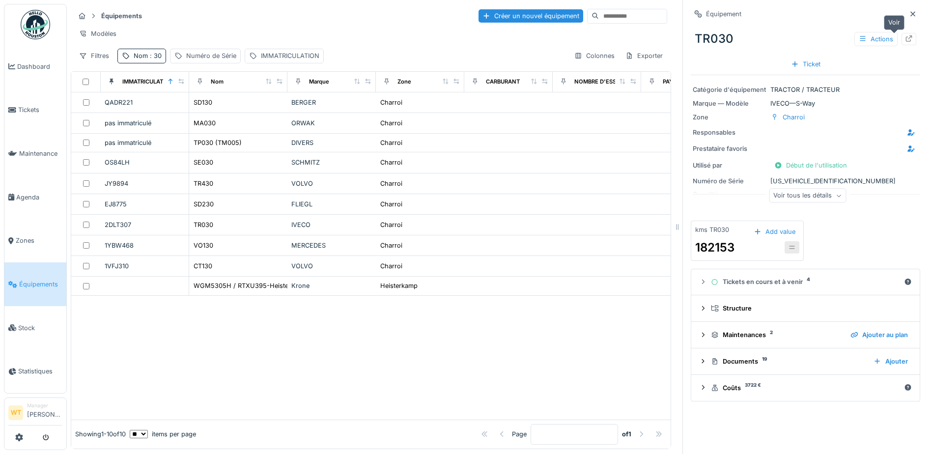
click at [902, 40] on div at bounding box center [909, 39] width 15 height 12
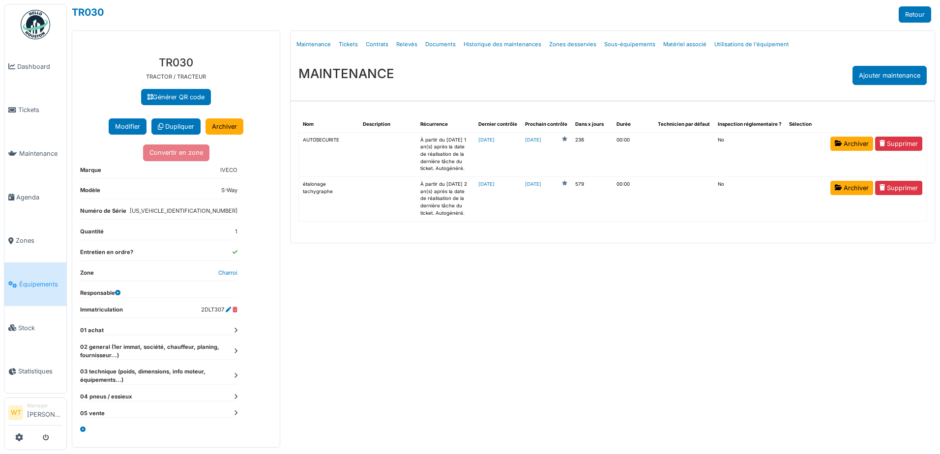
click at [344, 44] on link "Tickets" at bounding box center [348, 44] width 27 height 23
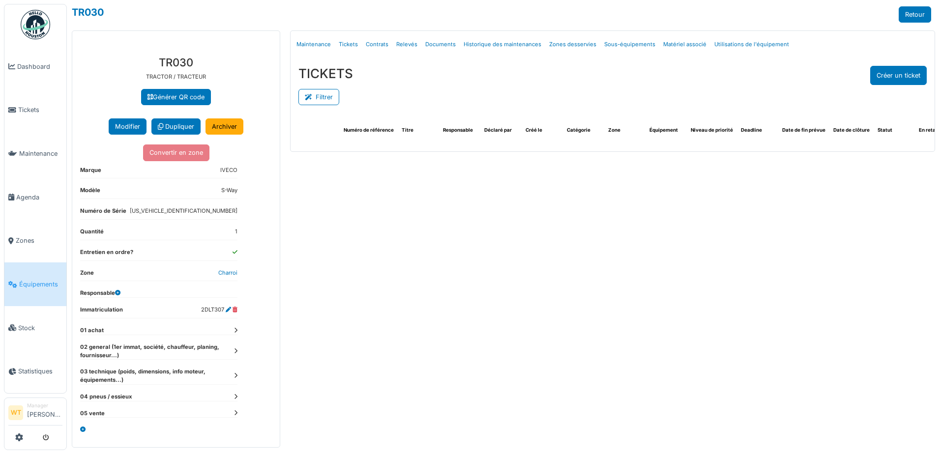
select select "***"
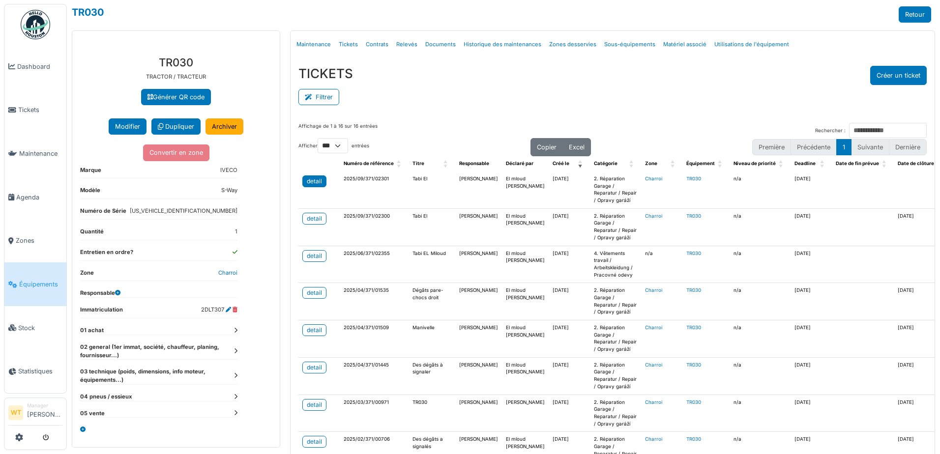
click at [320, 183] on link "detail" at bounding box center [314, 181] width 24 height 12
